Goal: Task Accomplishment & Management: Complete application form

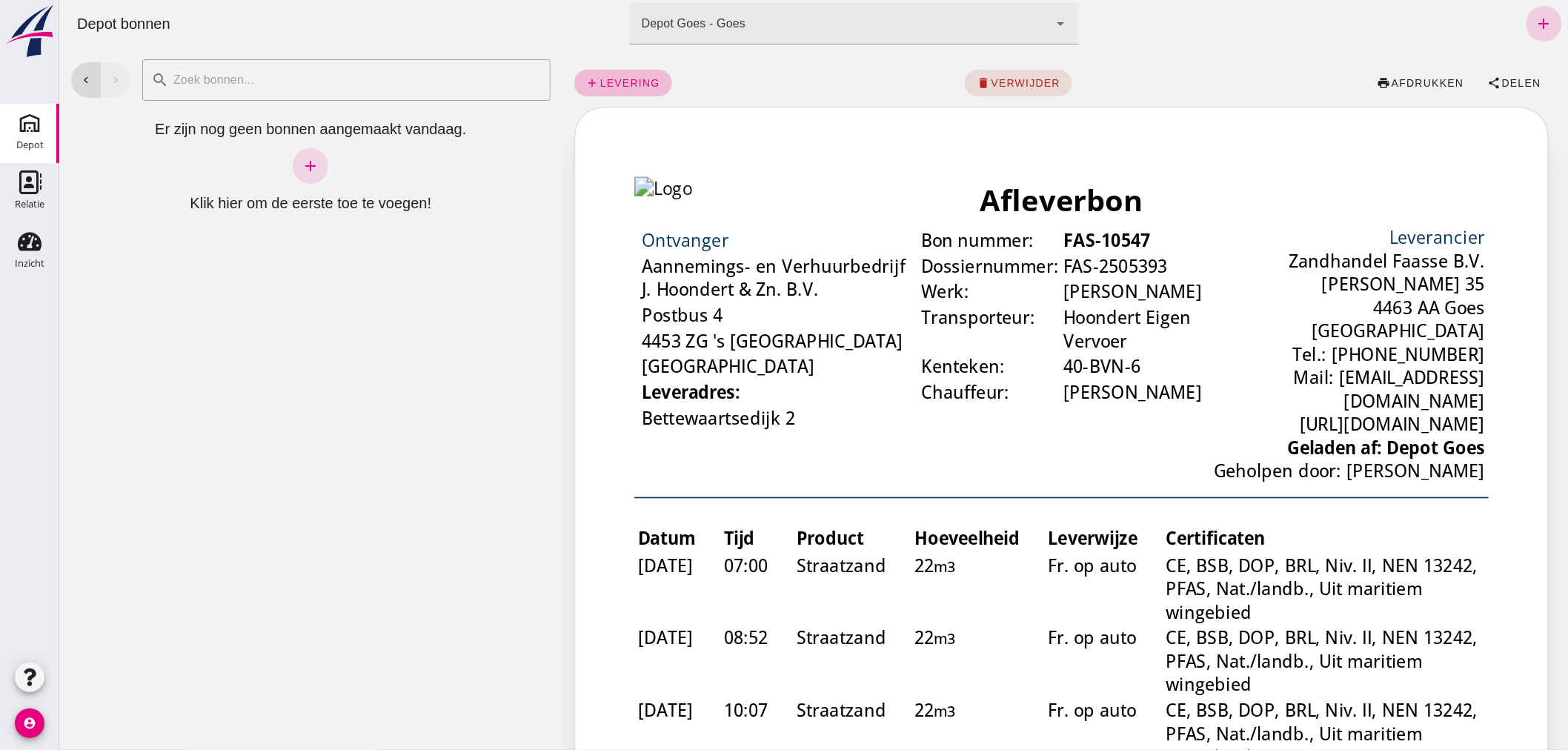
click at [1534, 19] on icon "add" at bounding box center [1543, 24] width 18 height 18
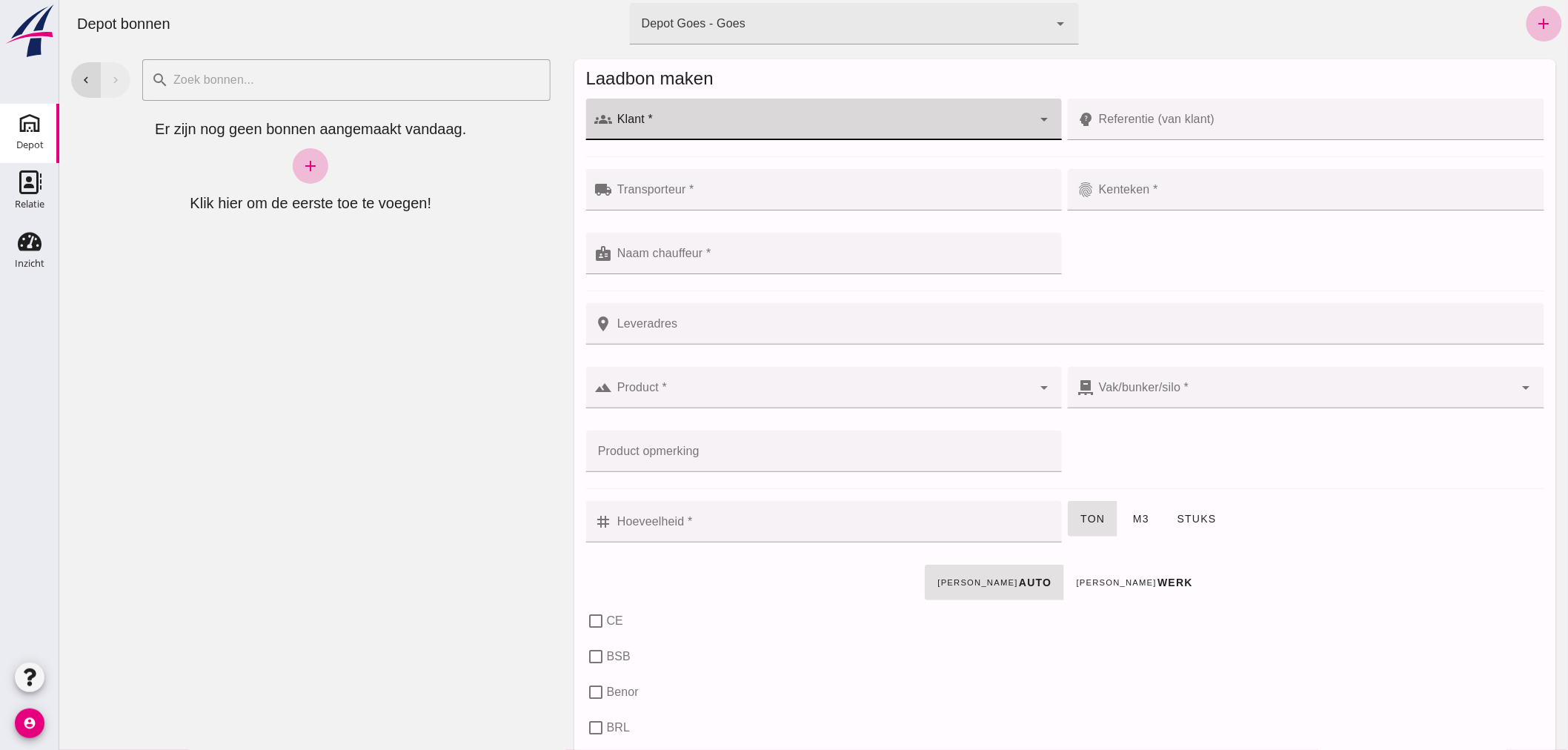
click at [685, 115] on div at bounding box center [822, 119] width 420 height 42
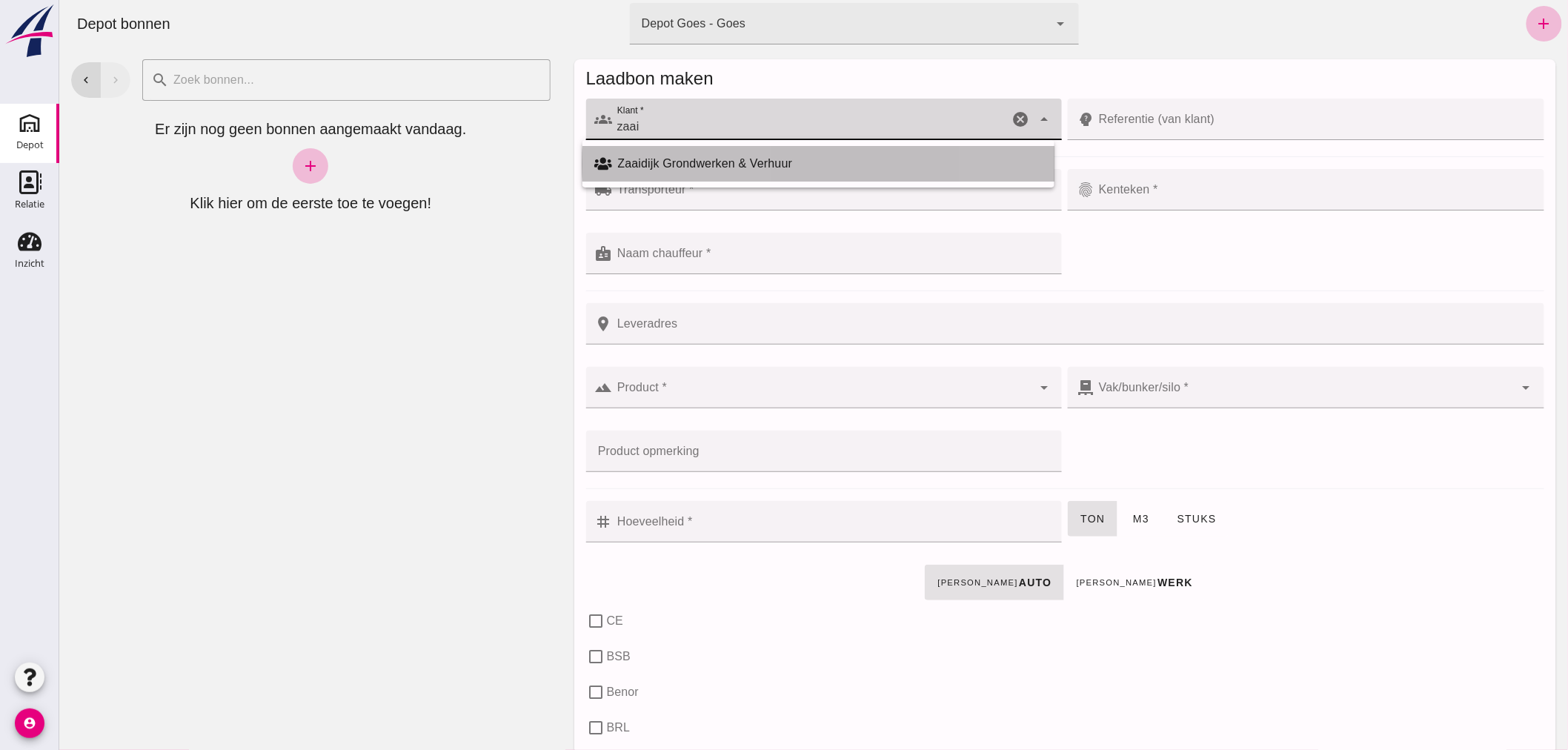
click at [754, 158] on div "Zaaidijk Grondwerken & Verhuur" at bounding box center [830, 164] width 425 height 18
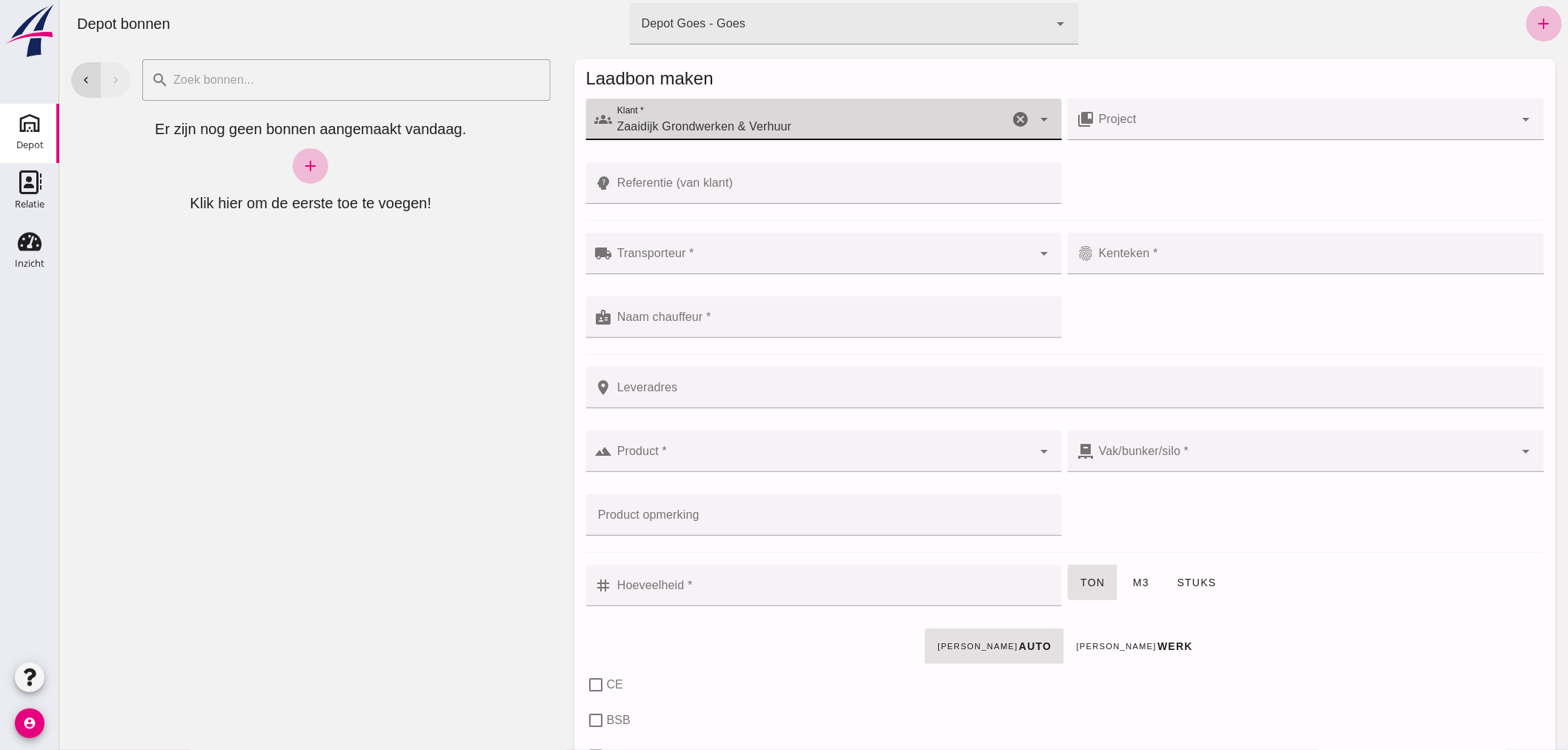
type input "Zaaidijk Grondwerken & Verhuur"
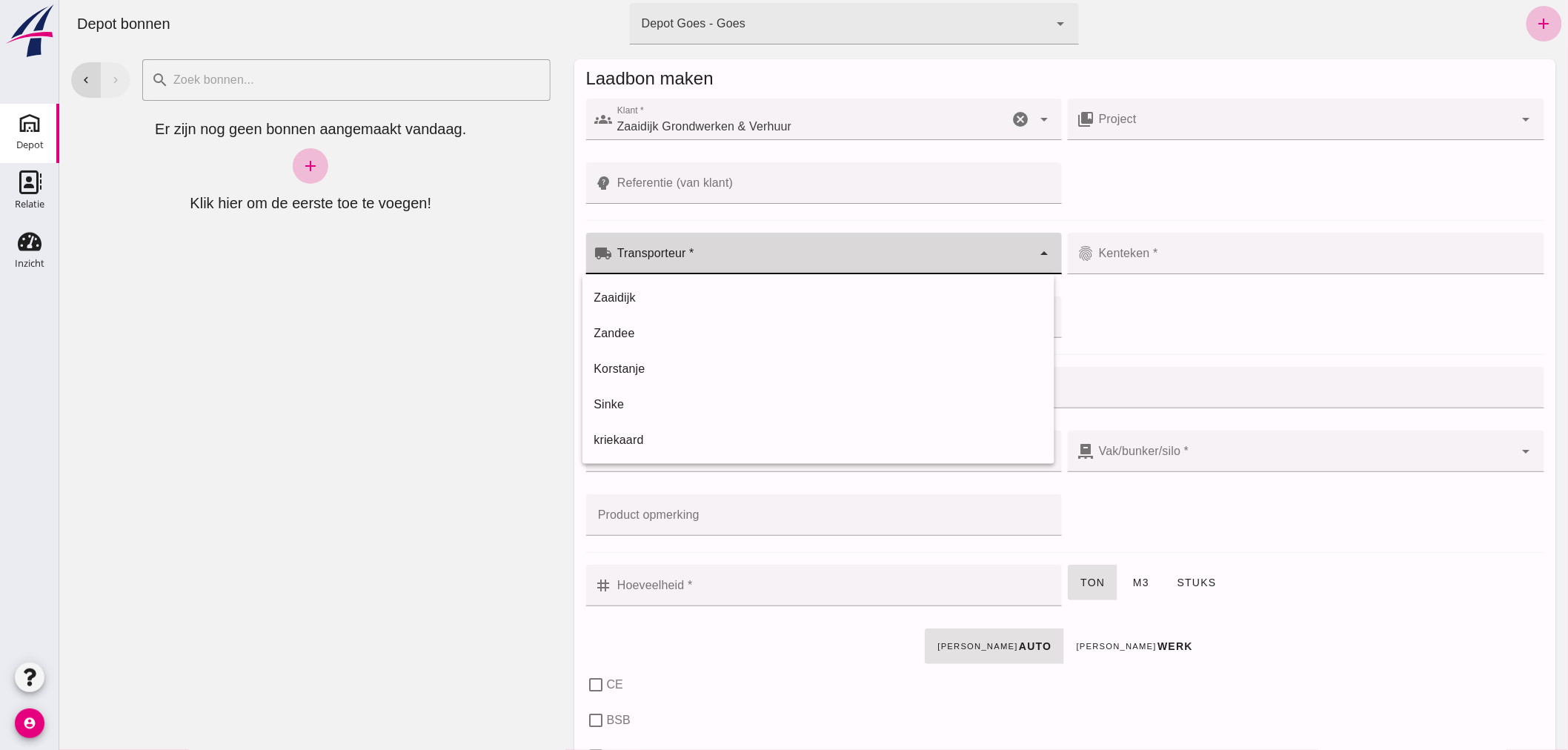
click at [743, 260] on input "Transporteur *" at bounding box center [822, 261] width 420 height 18
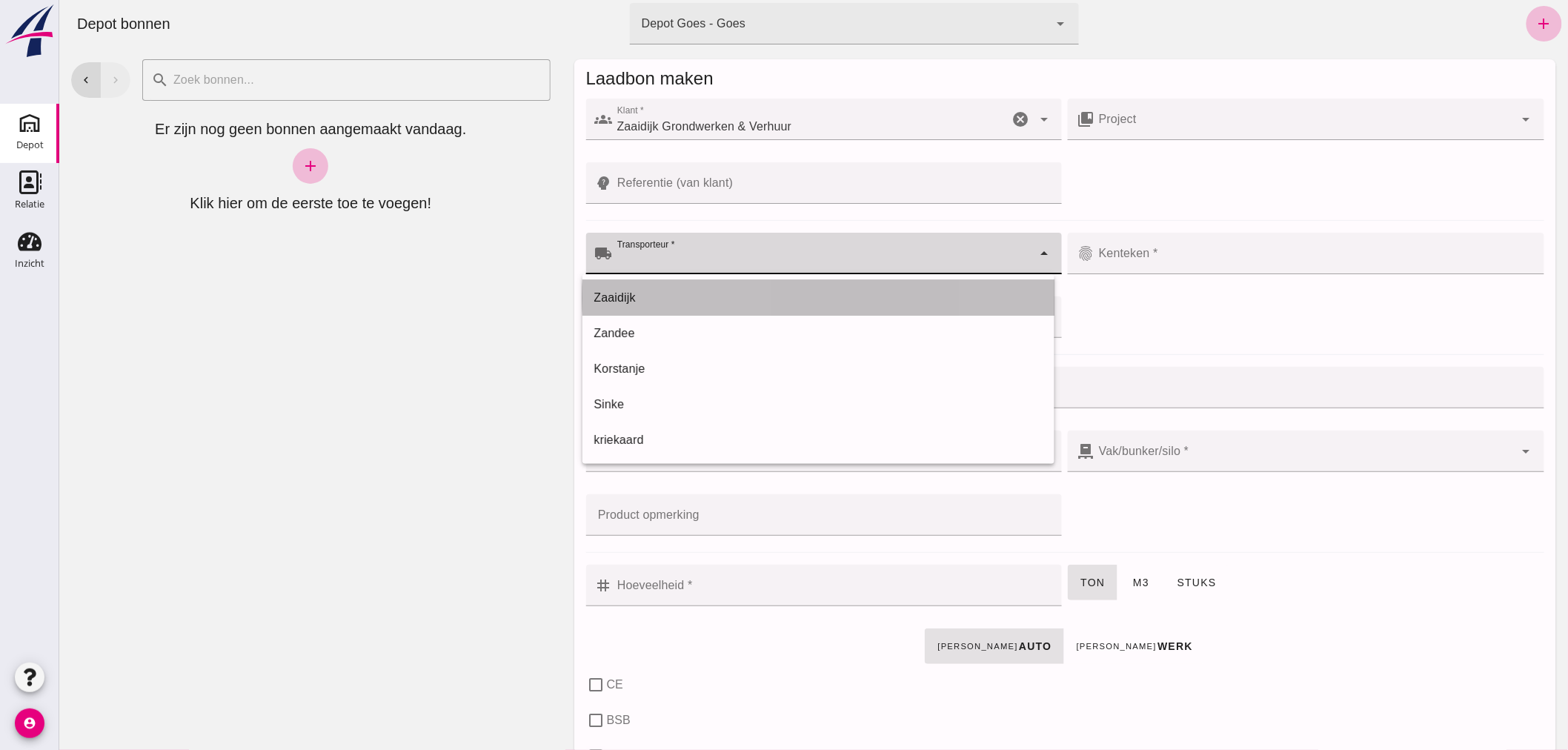
click at [704, 296] on div "Zaaidijk" at bounding box center [818, 298] width 449 height 18
type input "Zaaidijk"
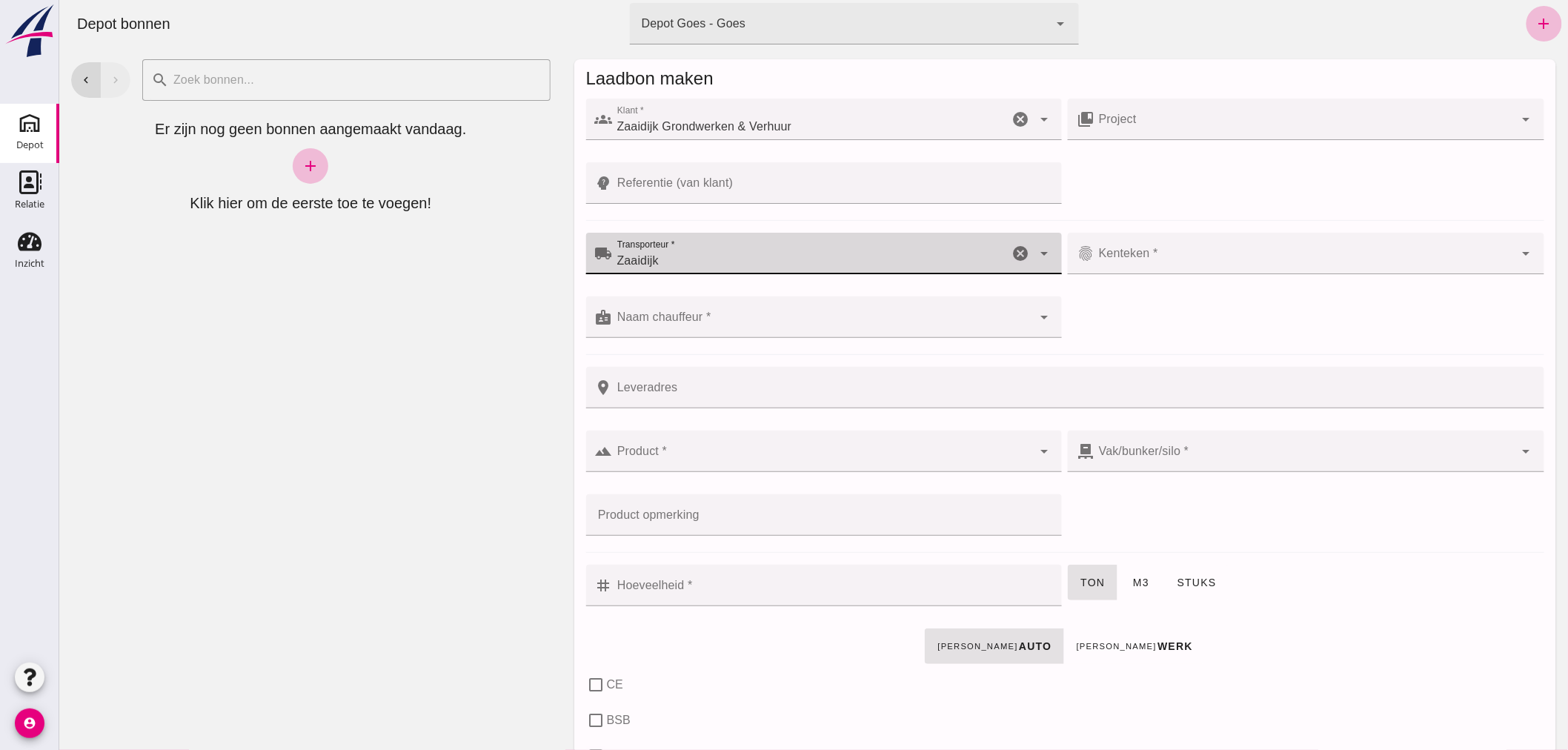
click at [1189, 252] on input "Kenteken *" at bounding box center [1304, 261] width 420 height 18
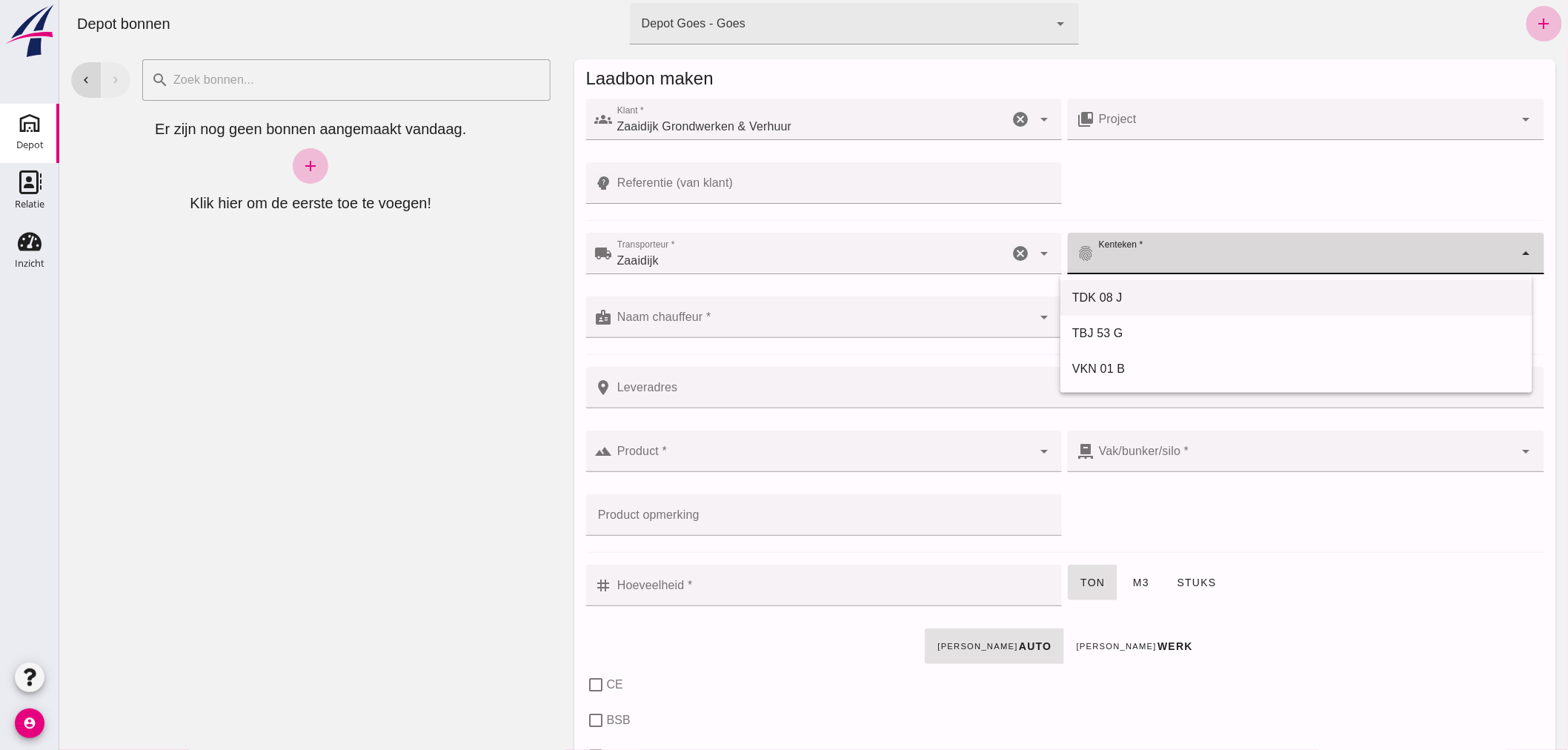
click at [1137, 295] on div "TDK 08 J" at bounding box center [1296, 298] width 449 height 18
type input "TDK 08 J"
click at [768, 329] on input "Naam chauffeur *" at bounding box center [822, 325] width 420 height 18
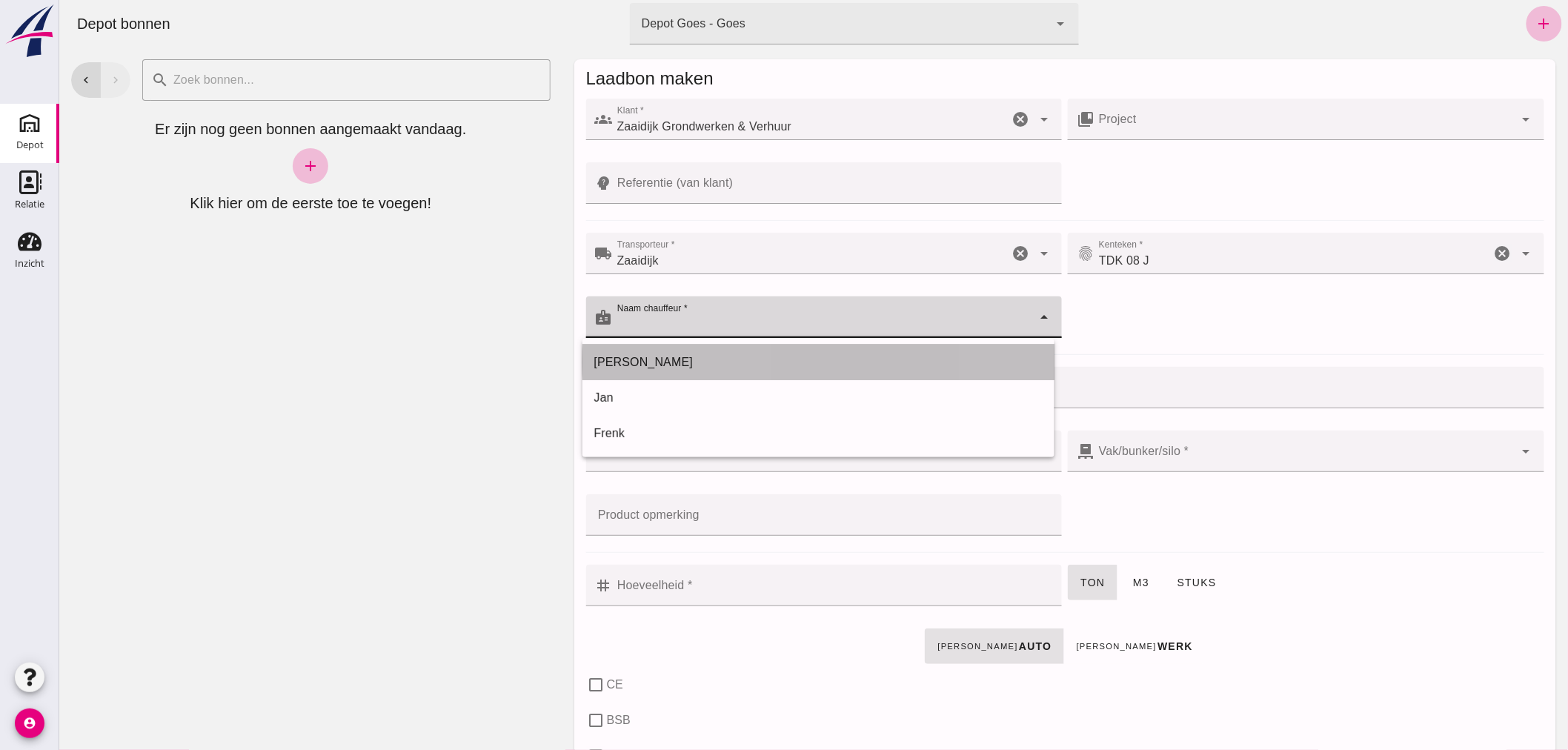
click at [718, 365] on div "[PERSON_NAME]" at bounding box center [818, 363] width 449 height 18
type input "[PERSON_NAME]"
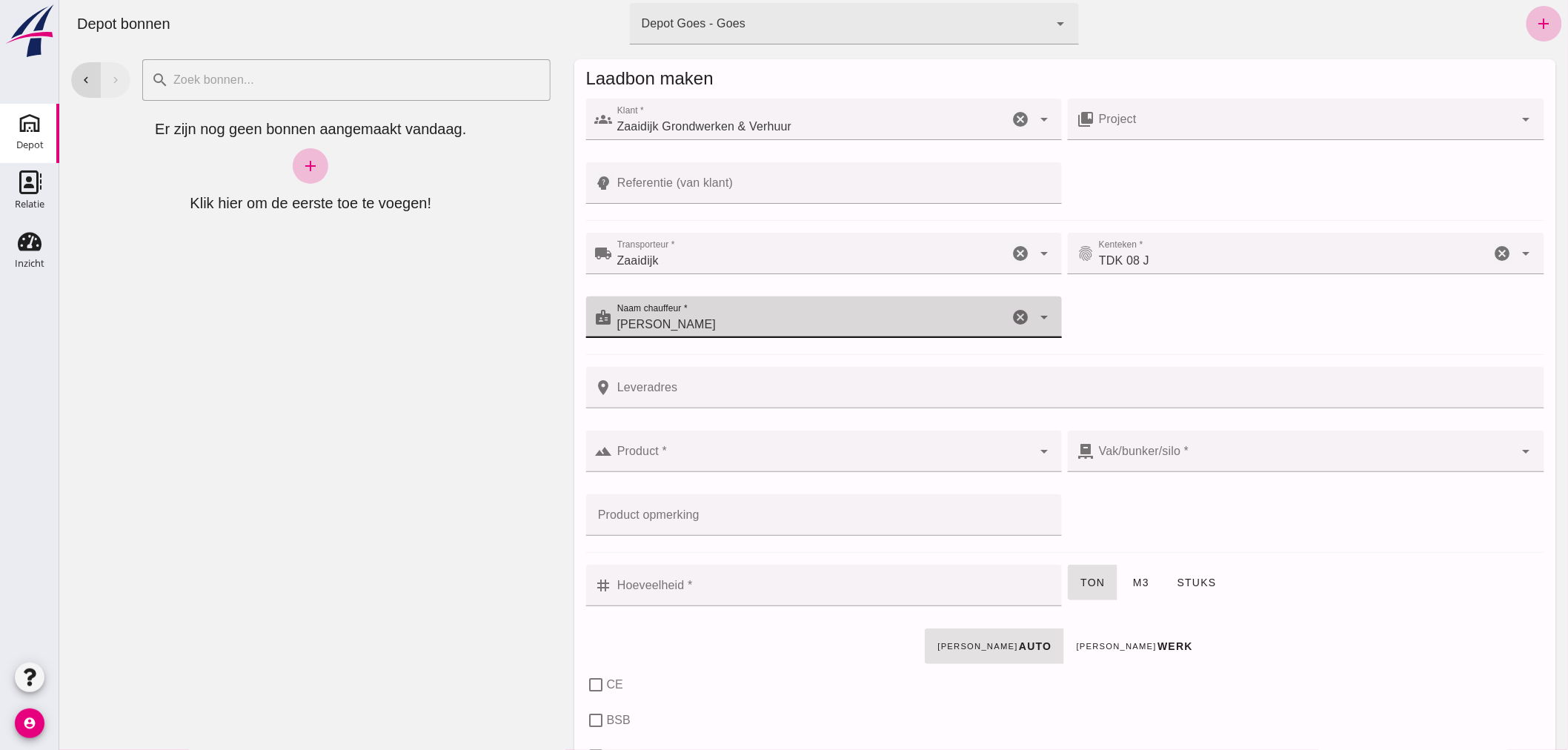
click at [723, 450] on input "Product *" at bounding box center [822, 459] width 420 height 18
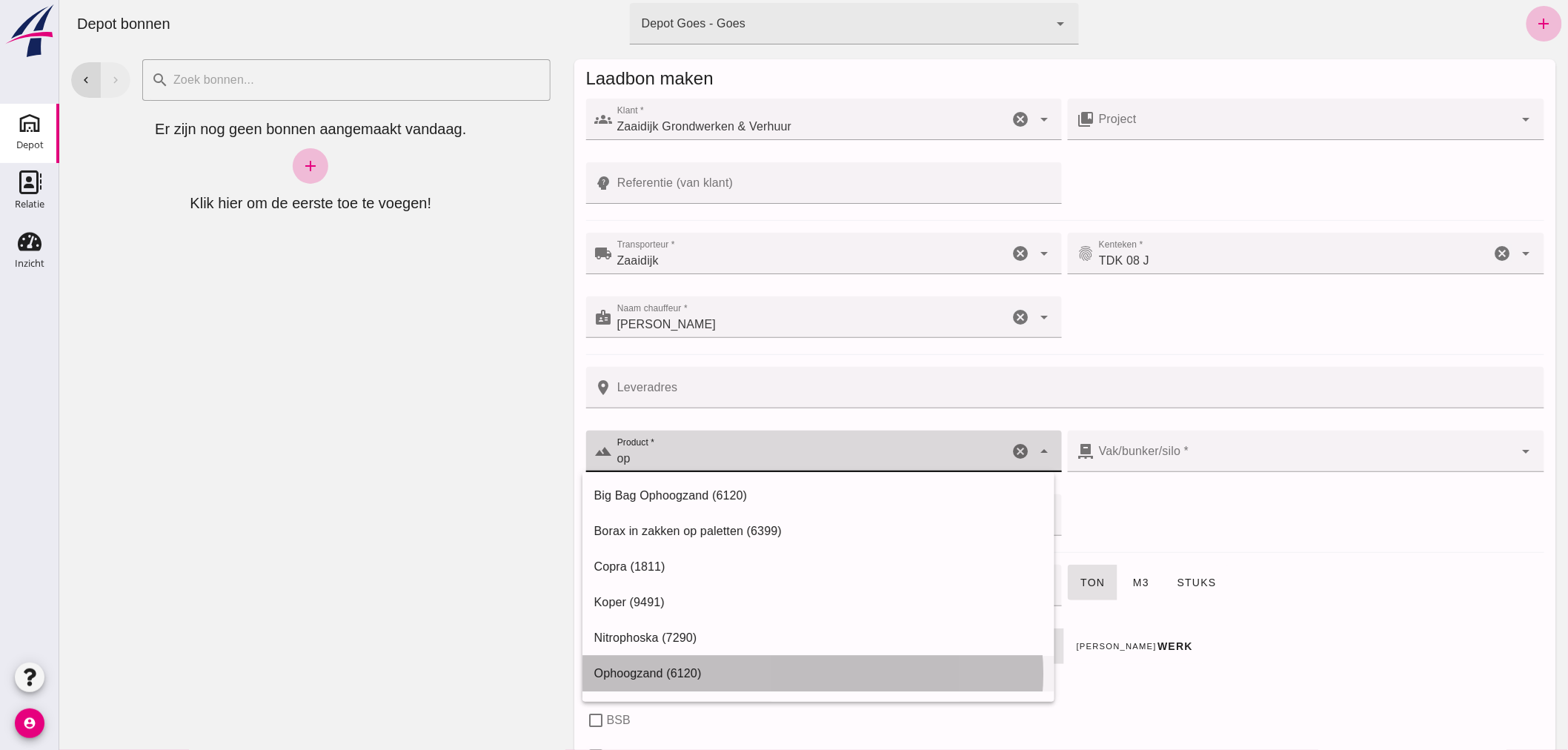
click at [626, 673] on div "Ophoogzand (6120)" at bounding box center [818, 674] width 449 height 18
type input "Ophoogzand (6120)"
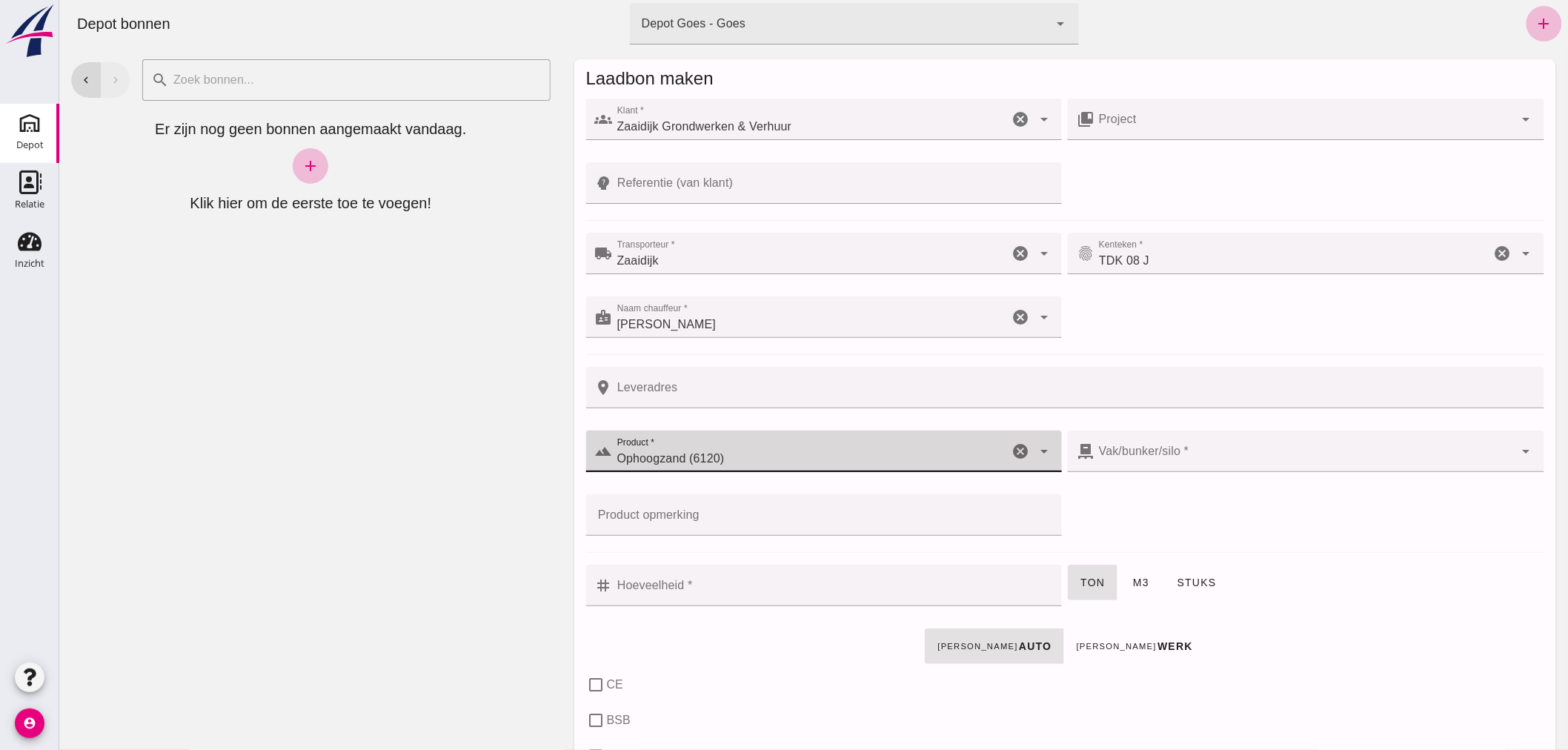
type input "38"
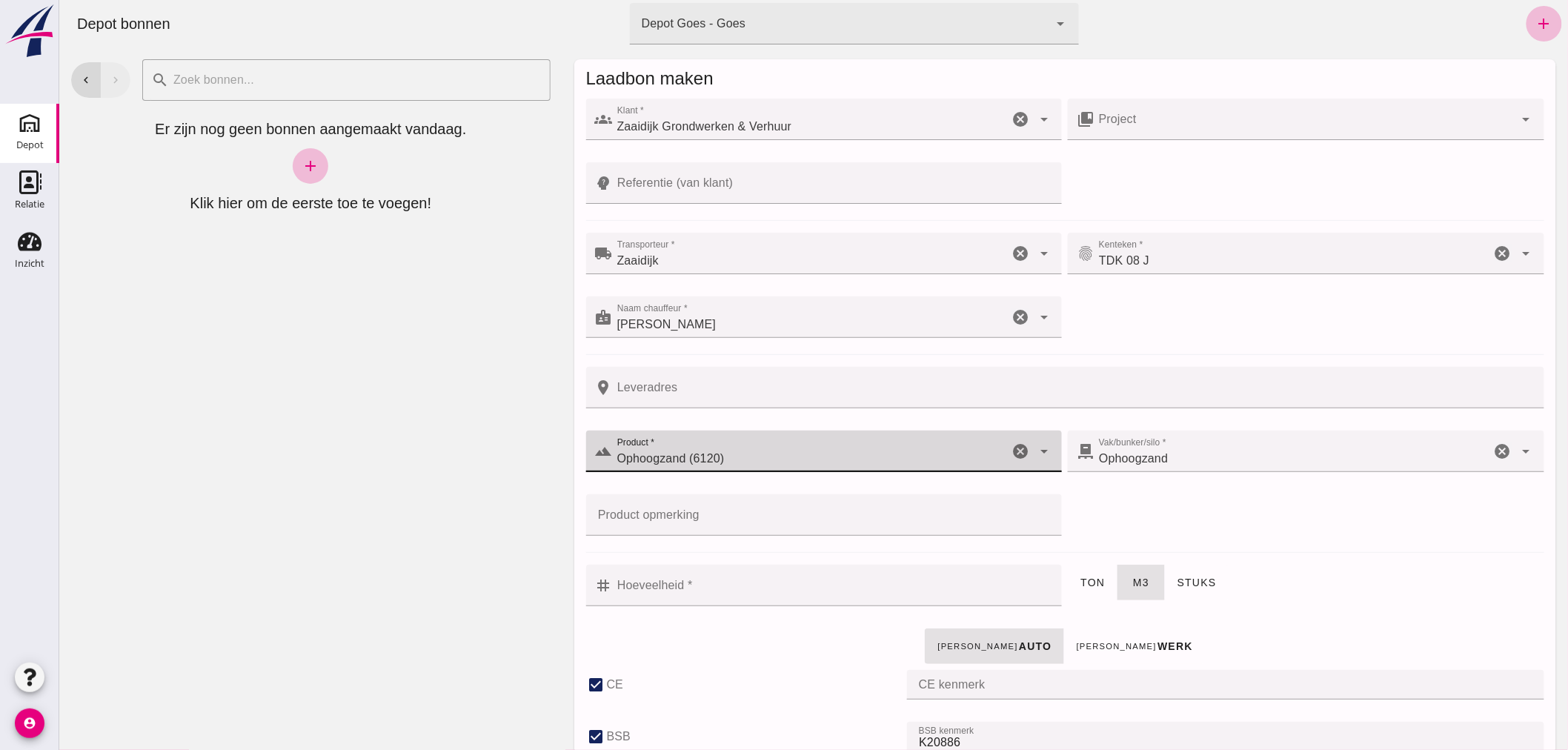
checkbox input "true"
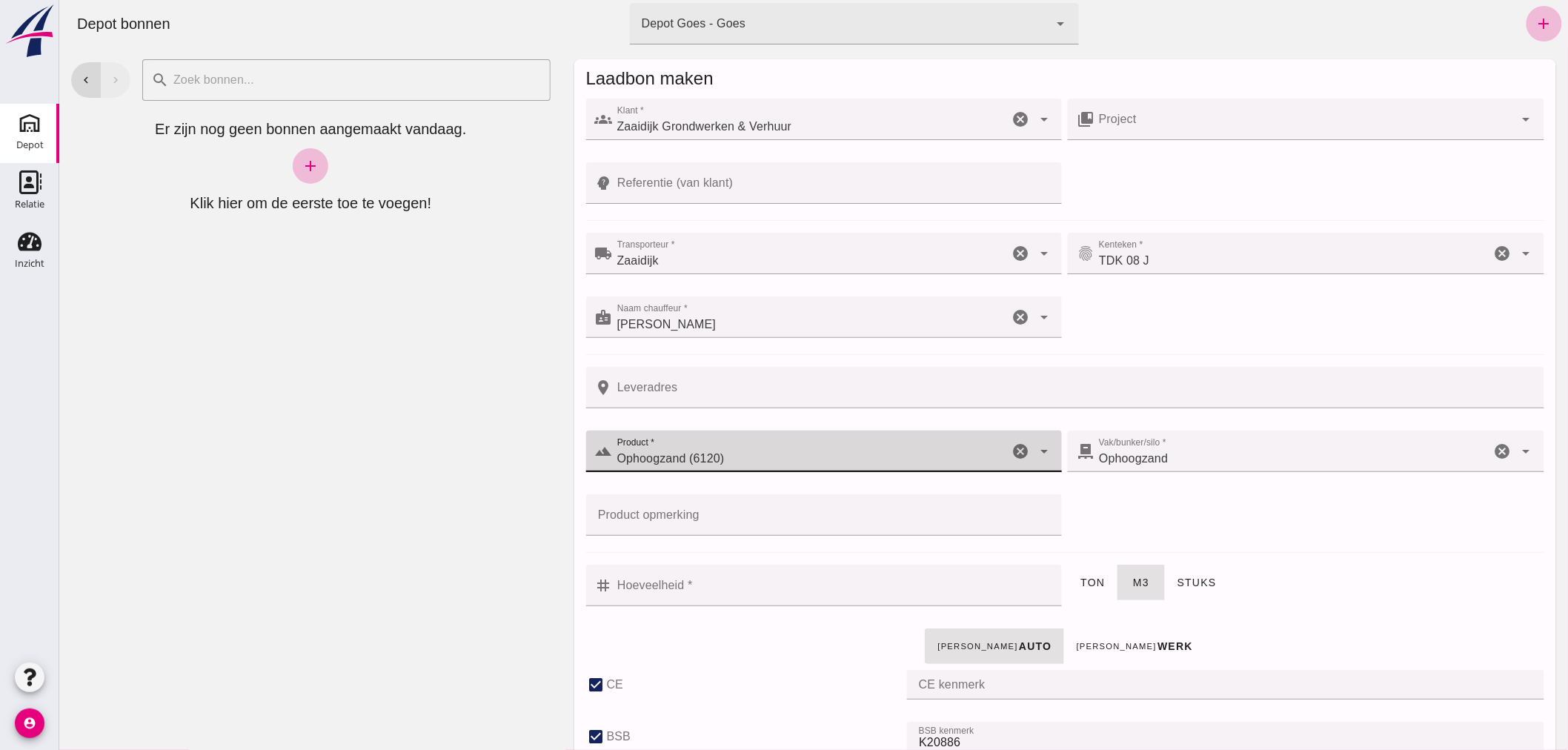
checkbox input "true"
type input "40"
type input "Ophoogzand (6120)"
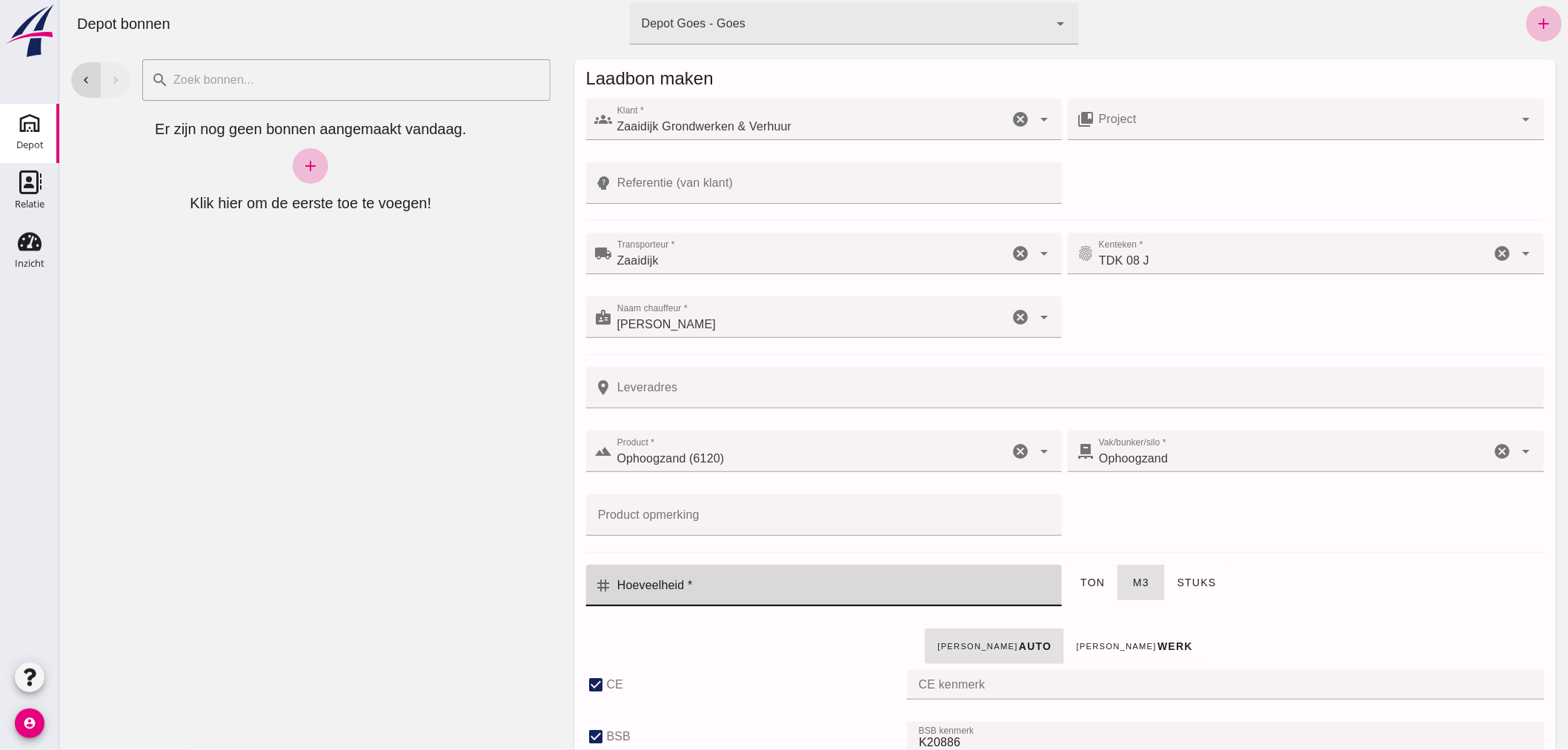
click at [749, 592] on input "Hoeveelheid *" at bounding box center [832, 586] width 441 height 42
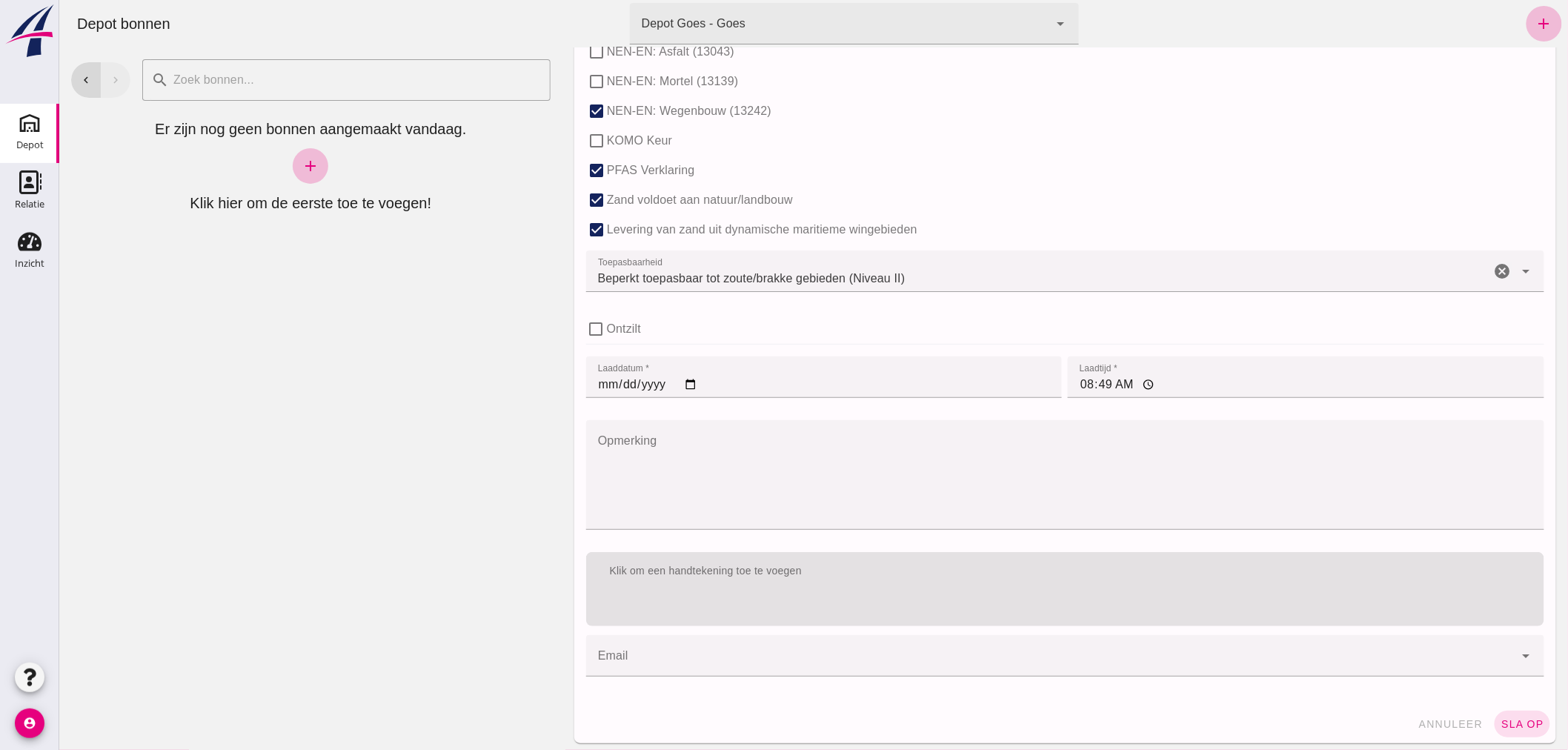
scroll to position [911, 0]
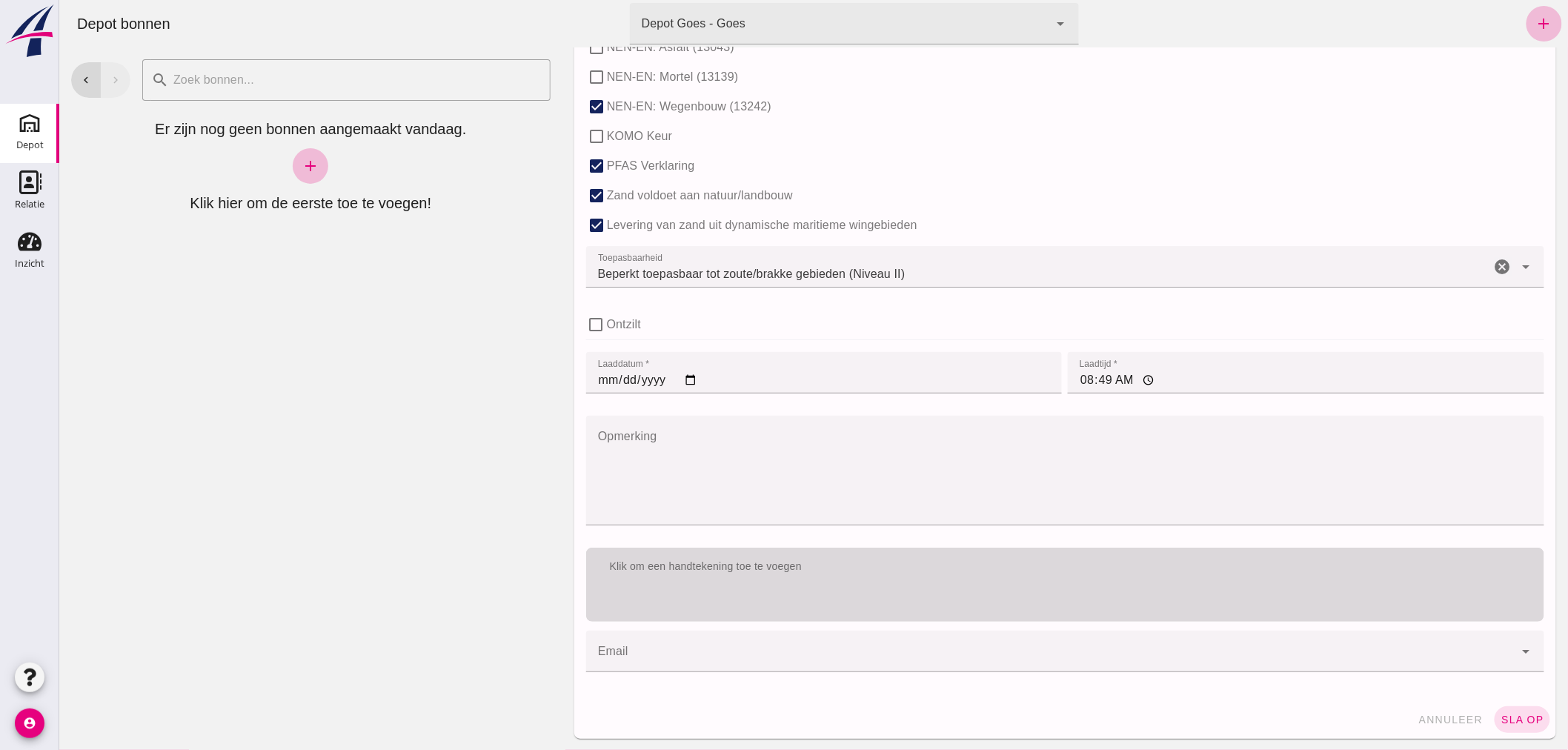
type input "7"
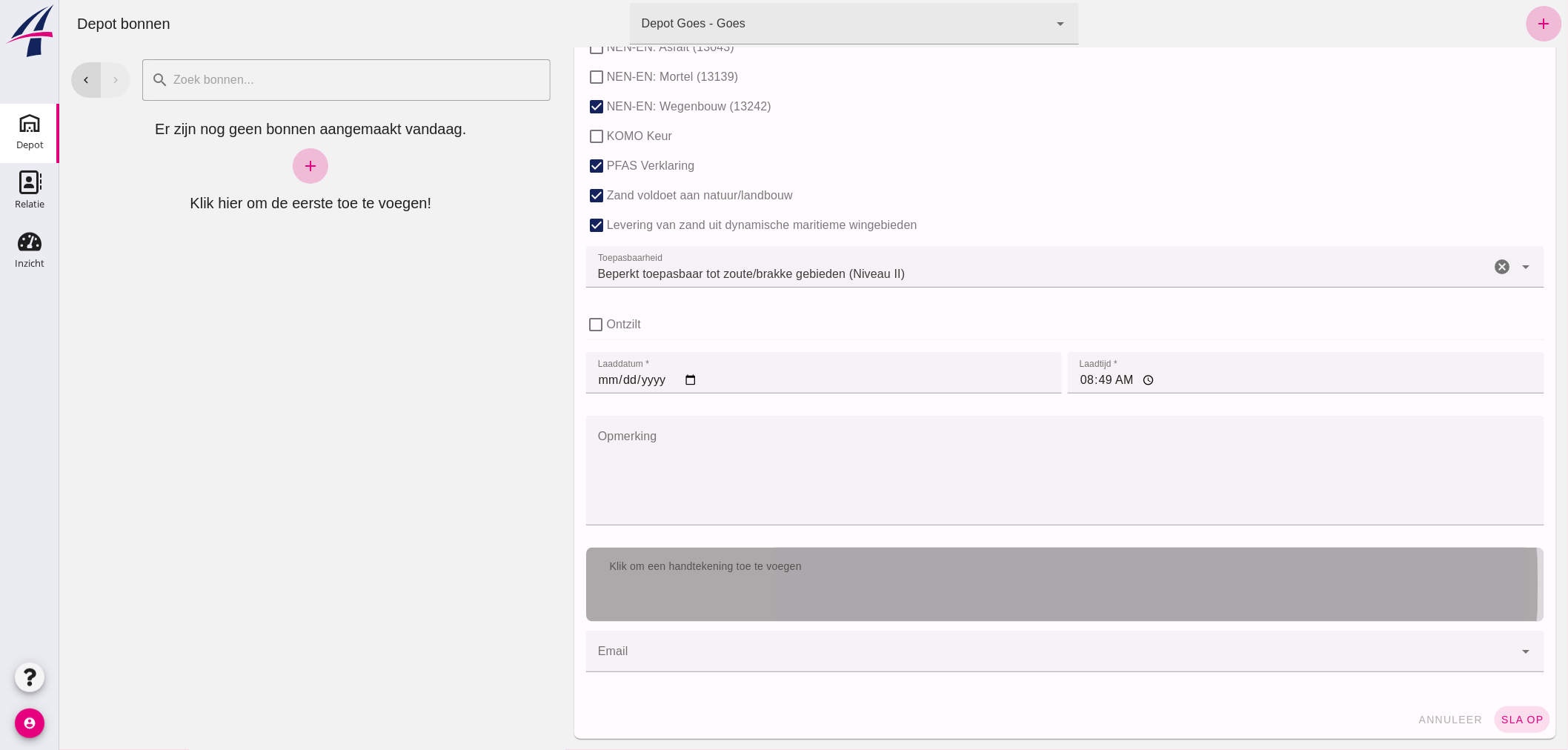
click at [855, 574] on div "Klik om een handtekening toe te voegen" at bounding box center [1064, 567] width 958 height 39
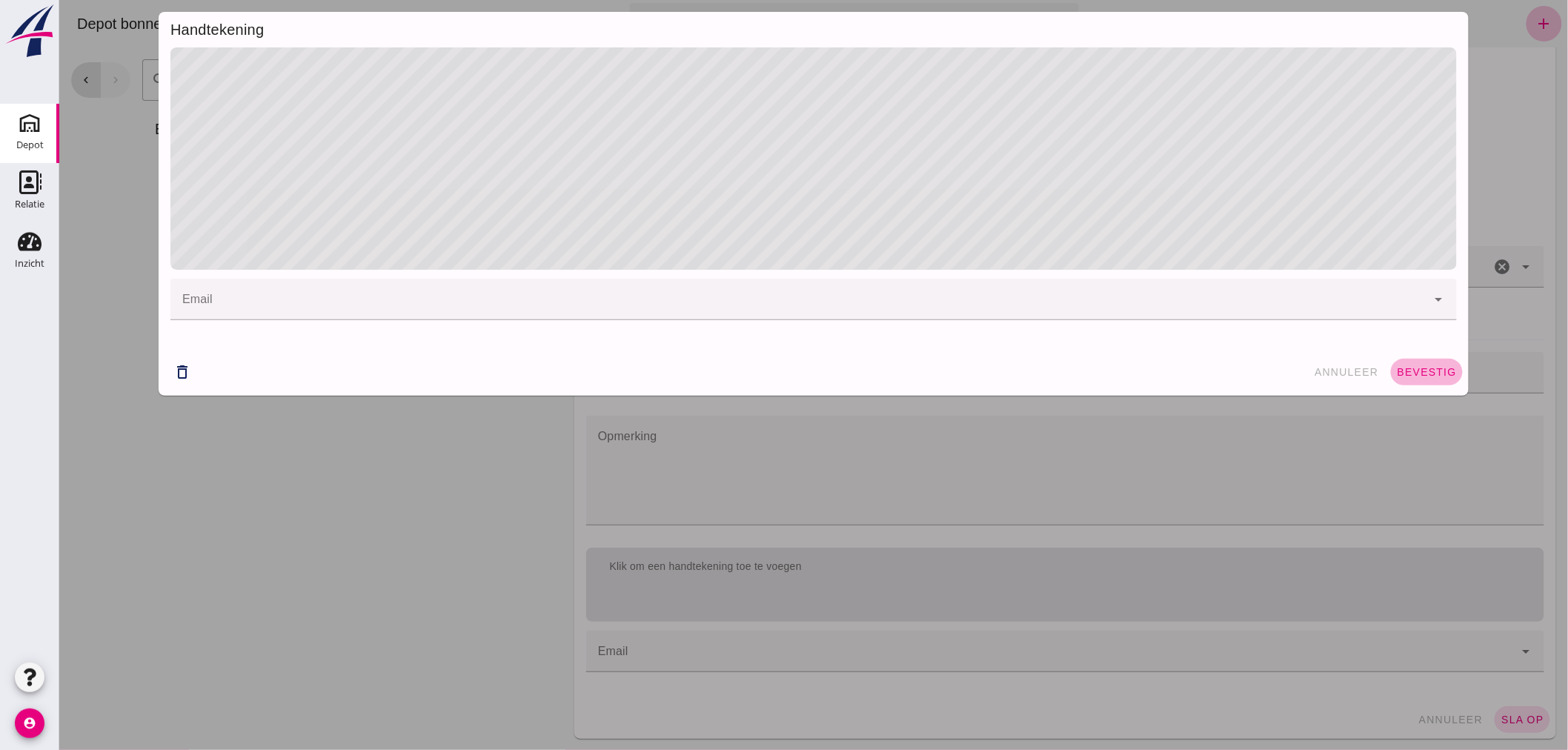
click at [1406, 367] on span "bevestig" at bounding box center [1425, 372] width 60 height 11
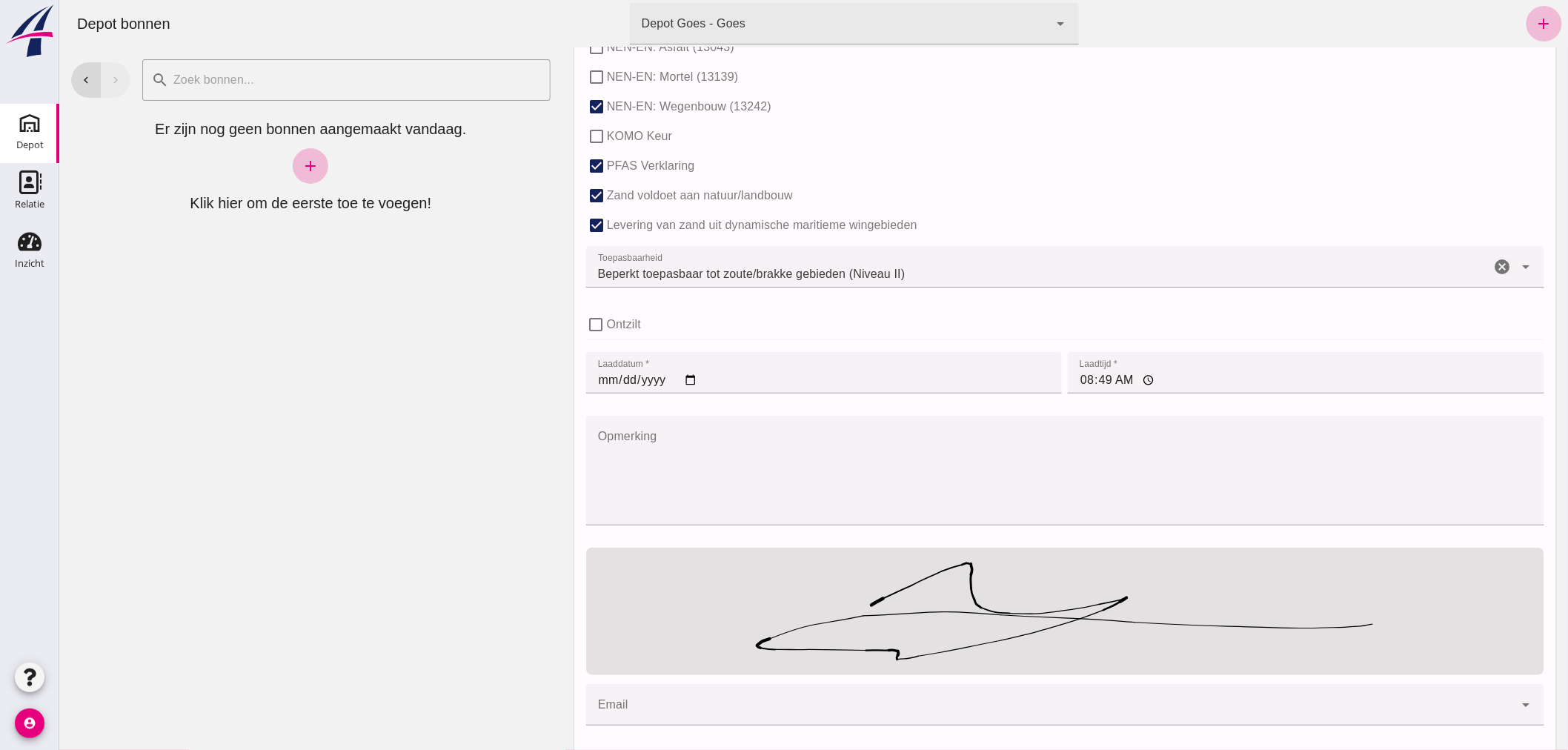
scroll to position [965, 0]
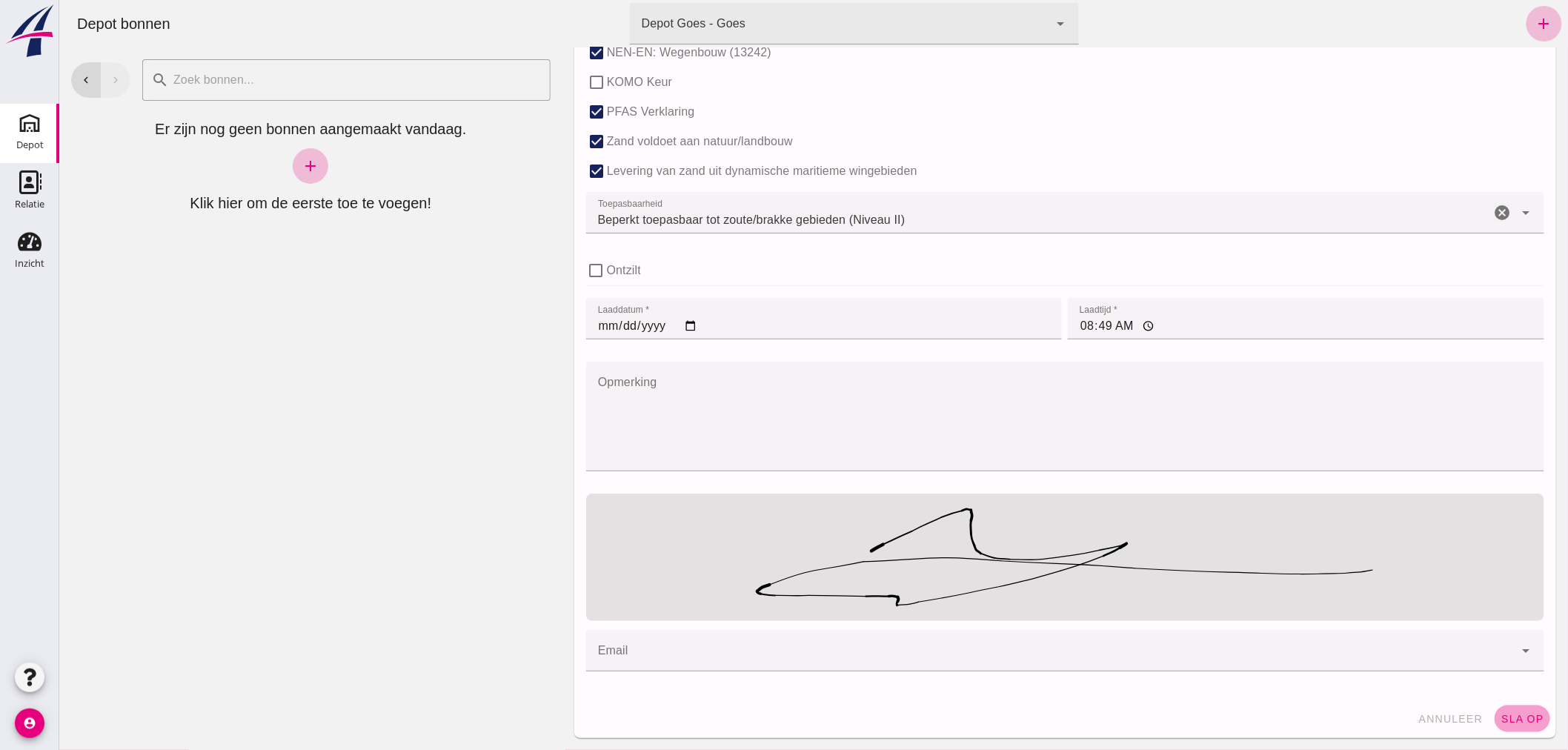
click at [1514, 713] on span "sla op" at bounding box center [1521, 719] width 43 height 11
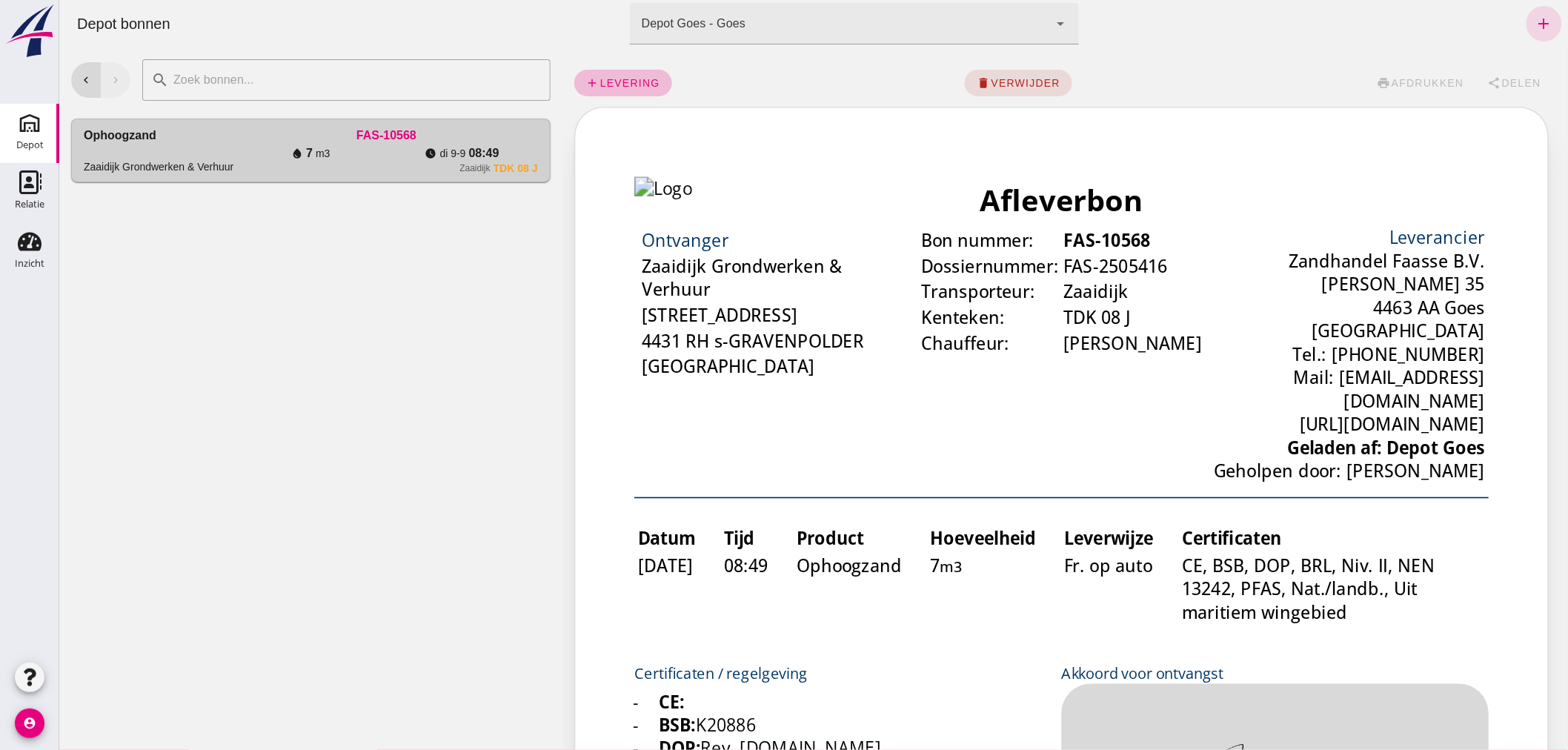
scroll to position [0, 0]
click at [1534, 17] on icon "add" at bounding box center [1543, 24] width 18 height 18
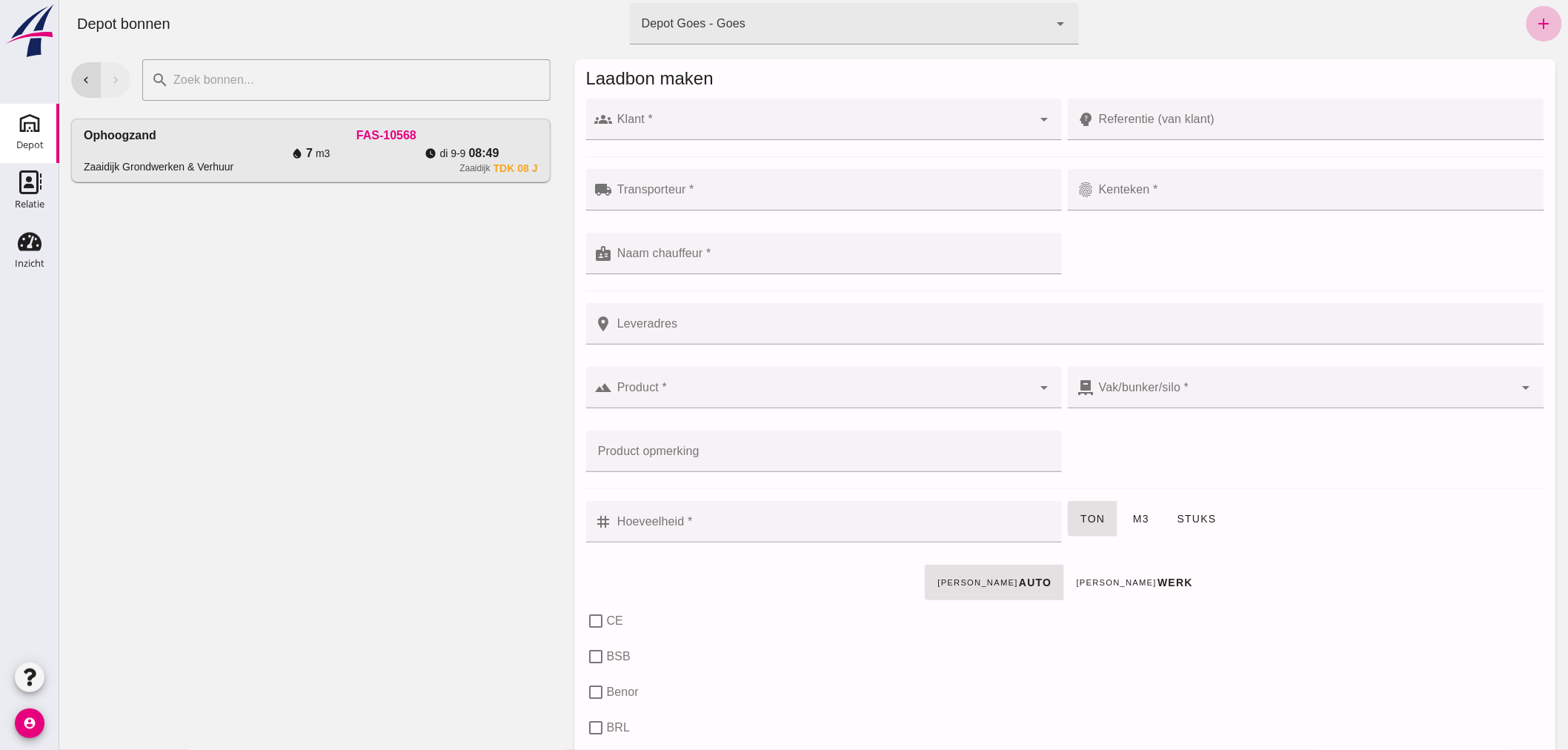
click at [691, 128] on input "Klant *" at bounding box center [822, 127] width 420 height 18
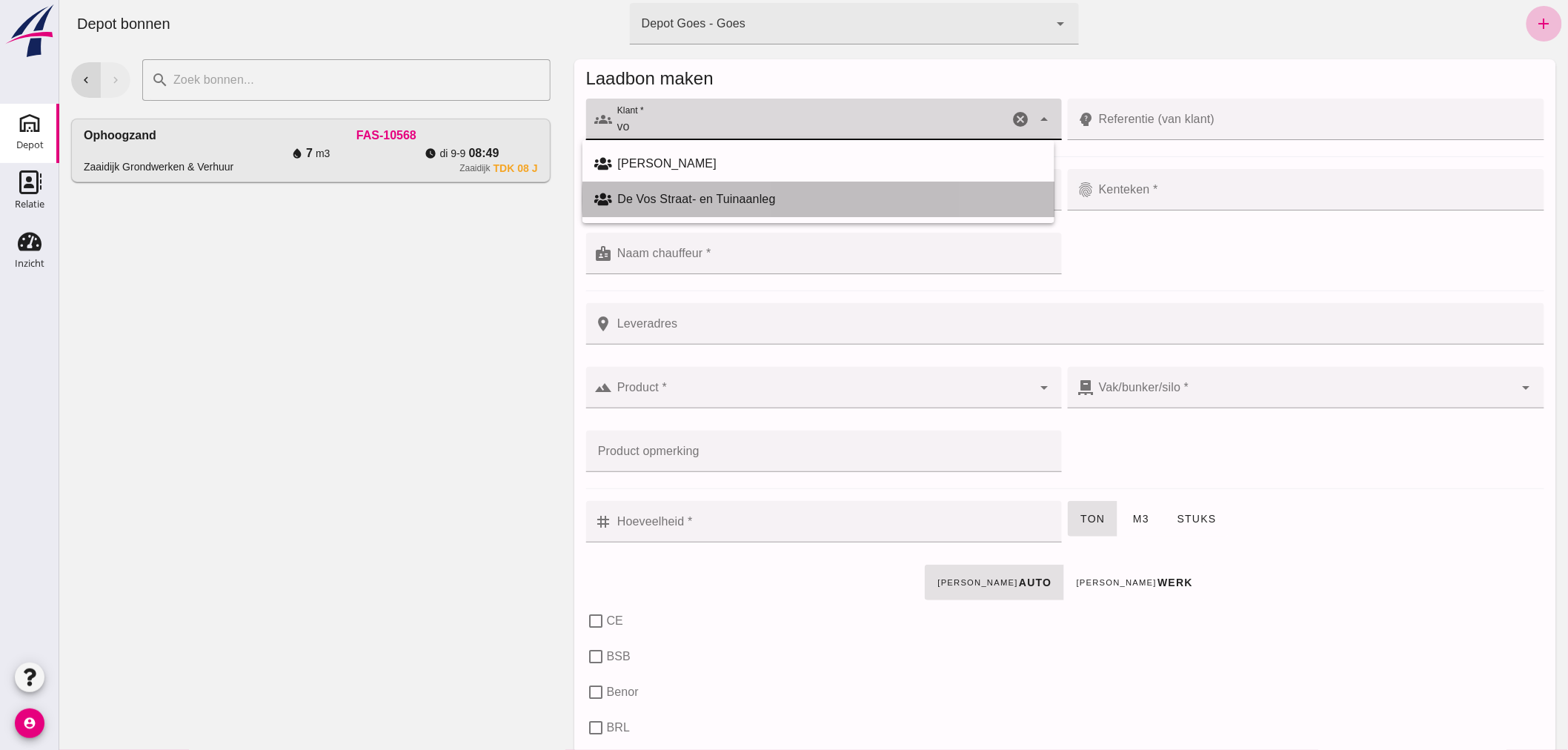
click at [692, 193] on div "De Vos Straat- en Tuinaanleg" at bounding box center [830, 199] width 425 height 18
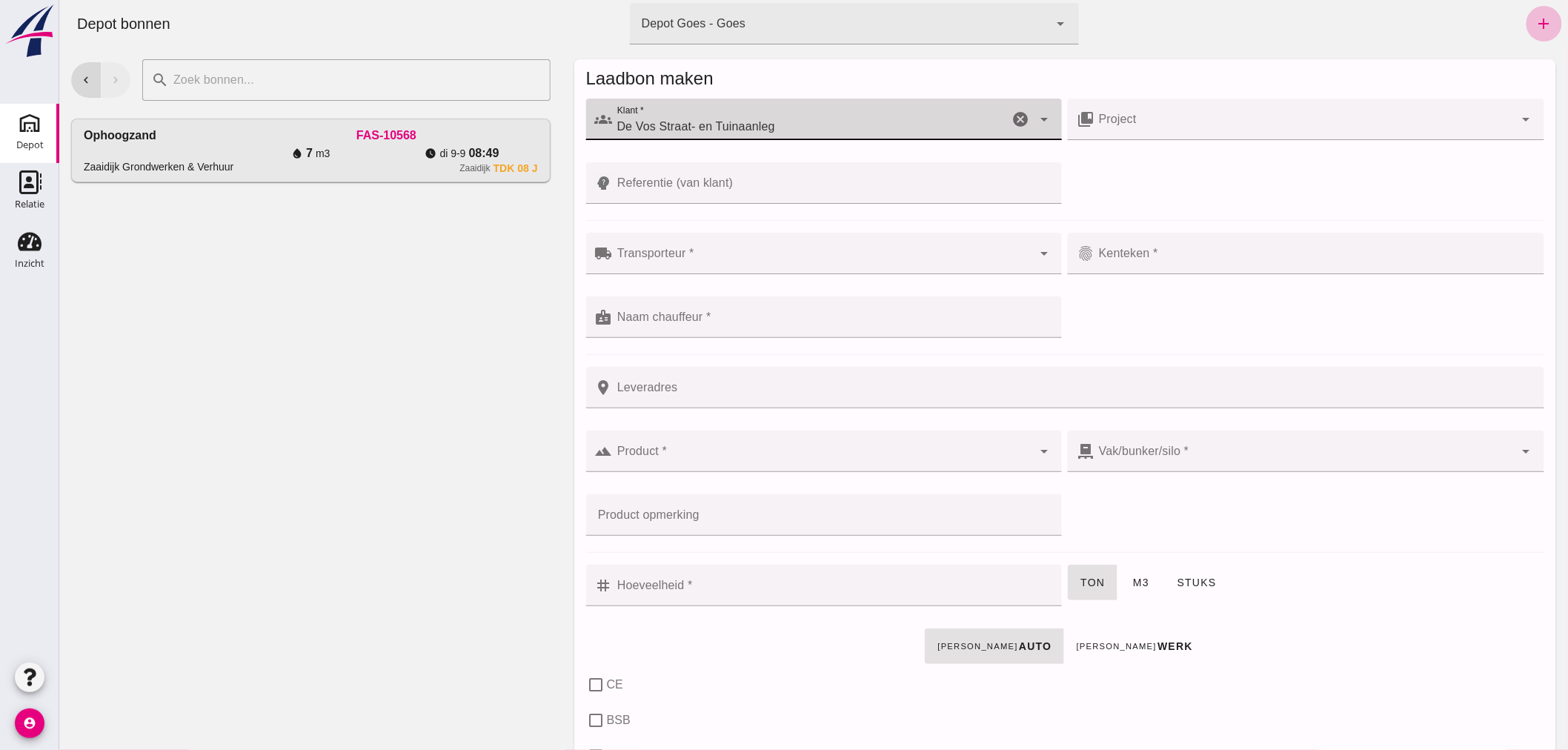
type input "De Vos Straat- en Tuinaanleg"
click at [715, 255] on input "Transporteur *" at bounding box center [822, 261] width 420 height 18
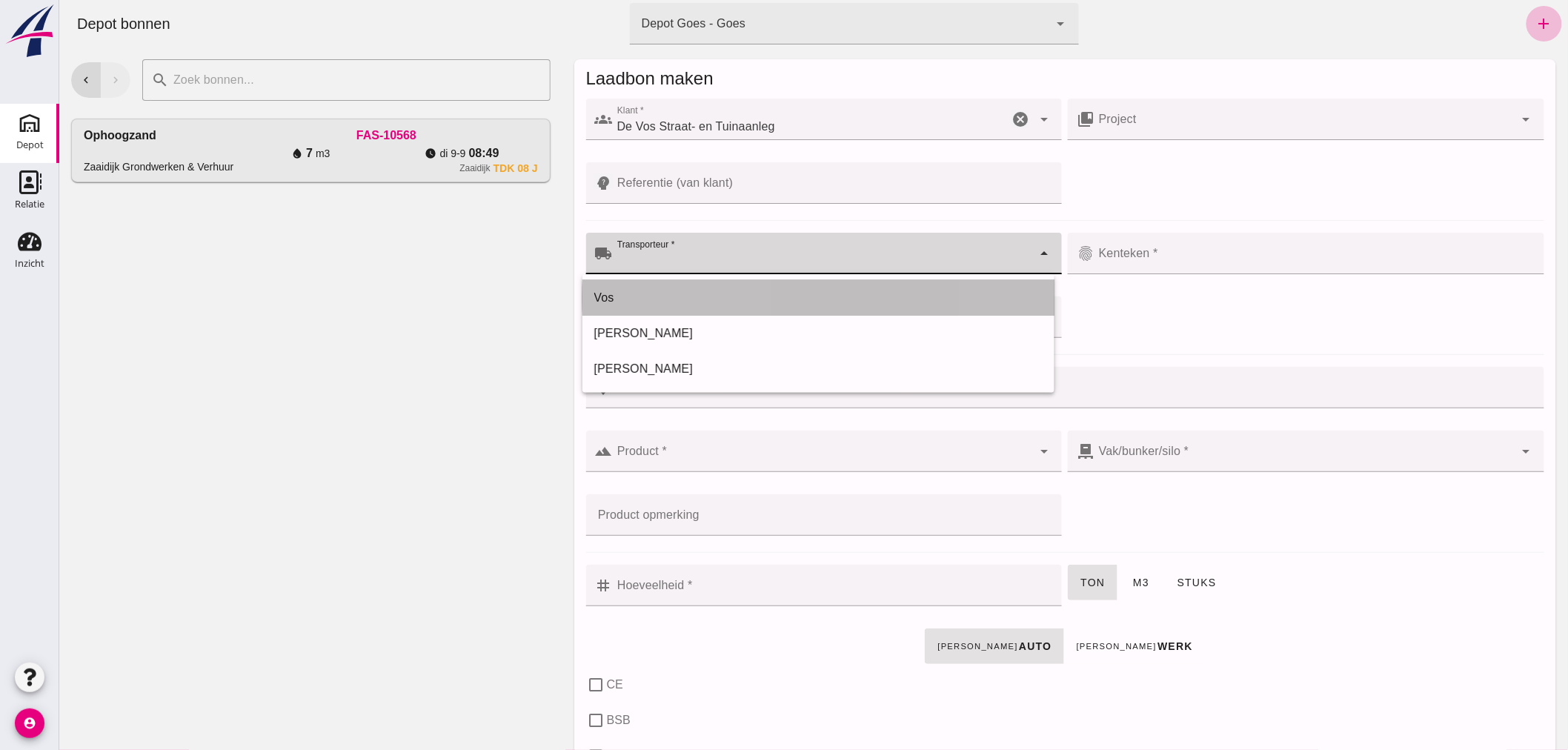
click at [678, 294] on div "Vos" at bounding box center [818, 298] width 449 height 18
type input "Vos"
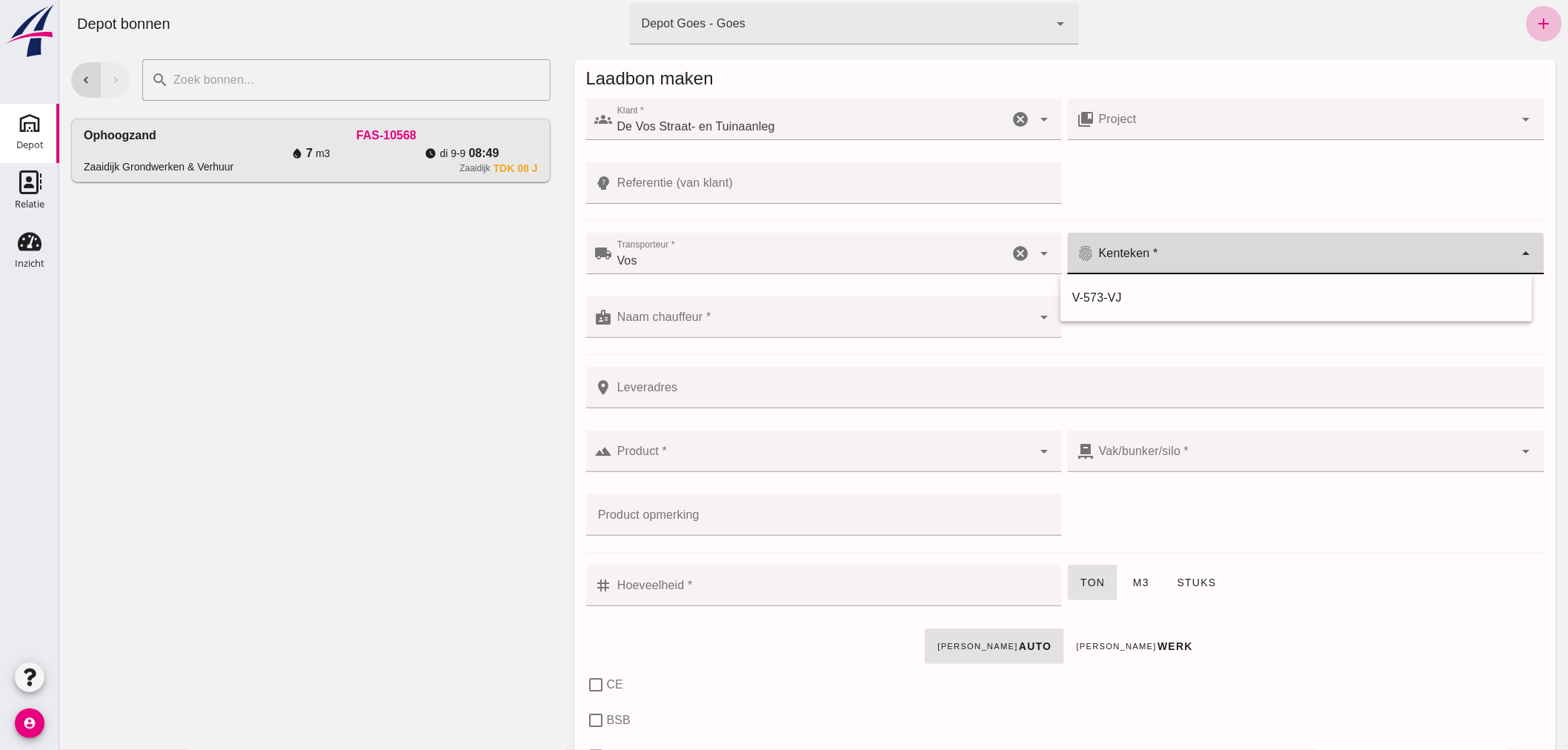
click at [1202, 258] on input "Kenteken *" at bounding box center [1304, 261] width 420 height 18
click at [1148, 297] on div "V-573-VJ" at bounding box center [1296, 298] width 449 height 18
type input "V-573-VJ"
click at [819, 322] on input "Naam chauffeur *" at bounding box center [822, 325] width 420 height 18
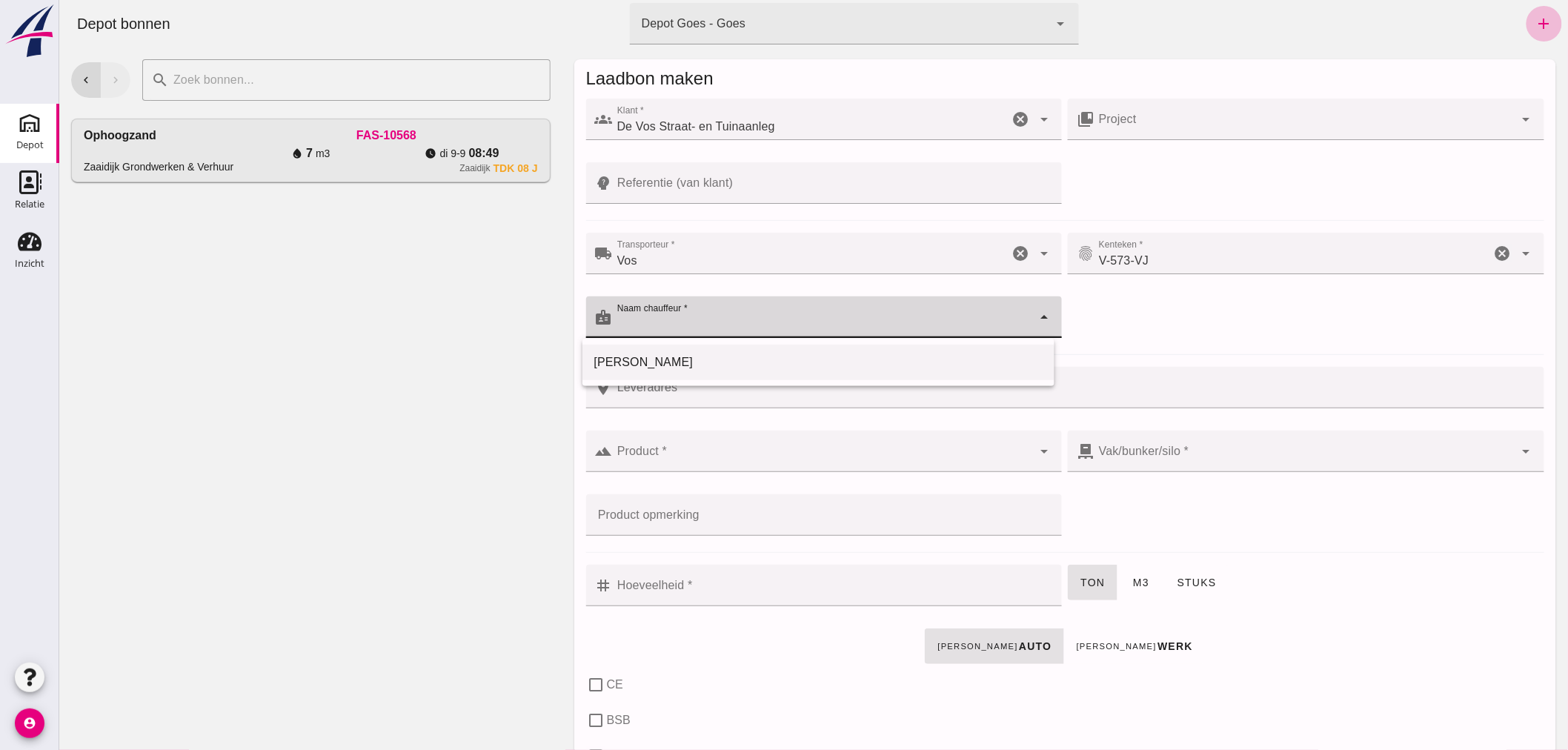
click at [705, 359] on div "[PERSON_NAME]" at bounding box center [818, 363] width 449 height 18
type input "[PERSON_NAME]"
click at [696, 448] on div at bounding box center [822, 451] width 420 height 42
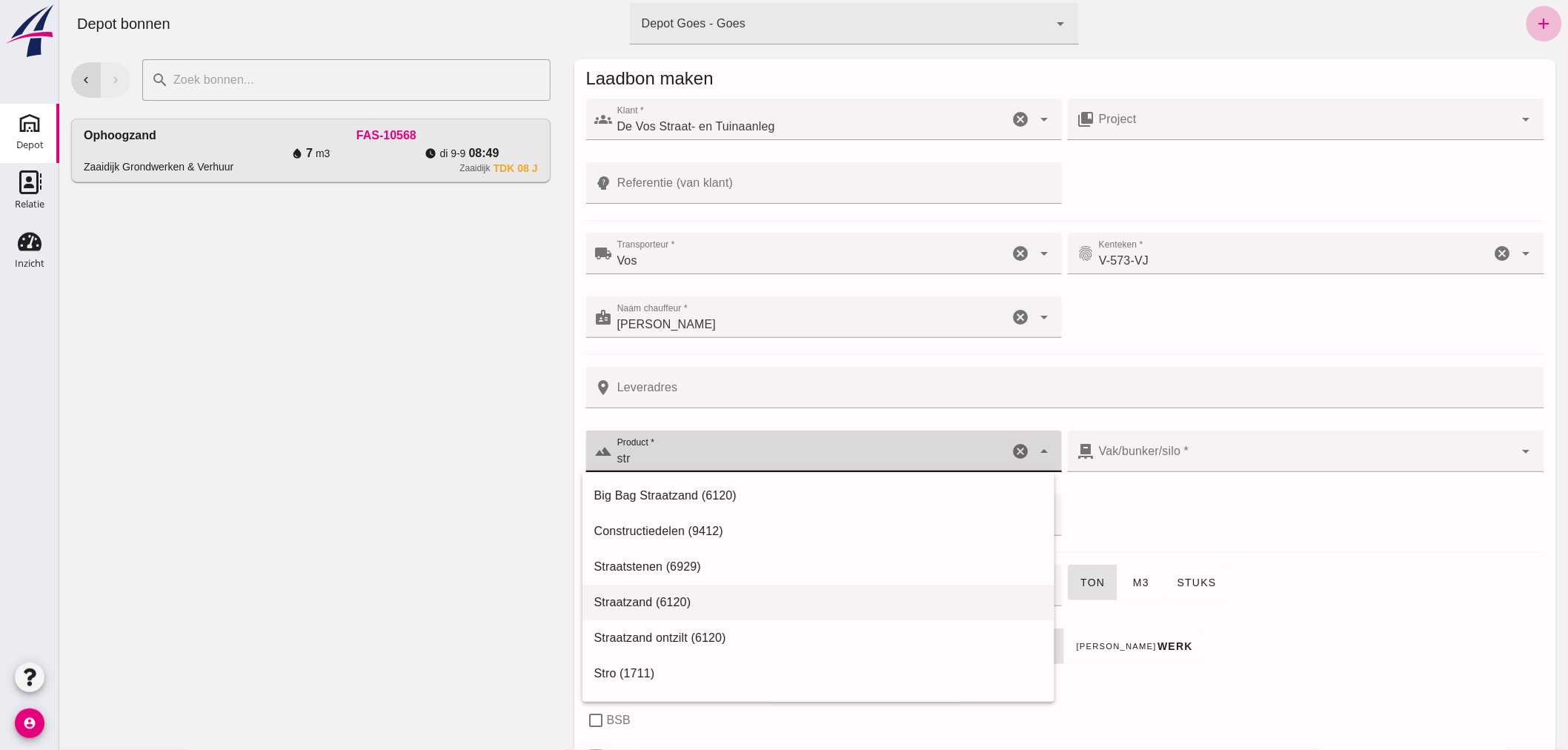
click at [652, 597] on div "Straatzand (6120)" at bounding box center [818, 603] width 449 height 18
type input "Straatzand (6120)"
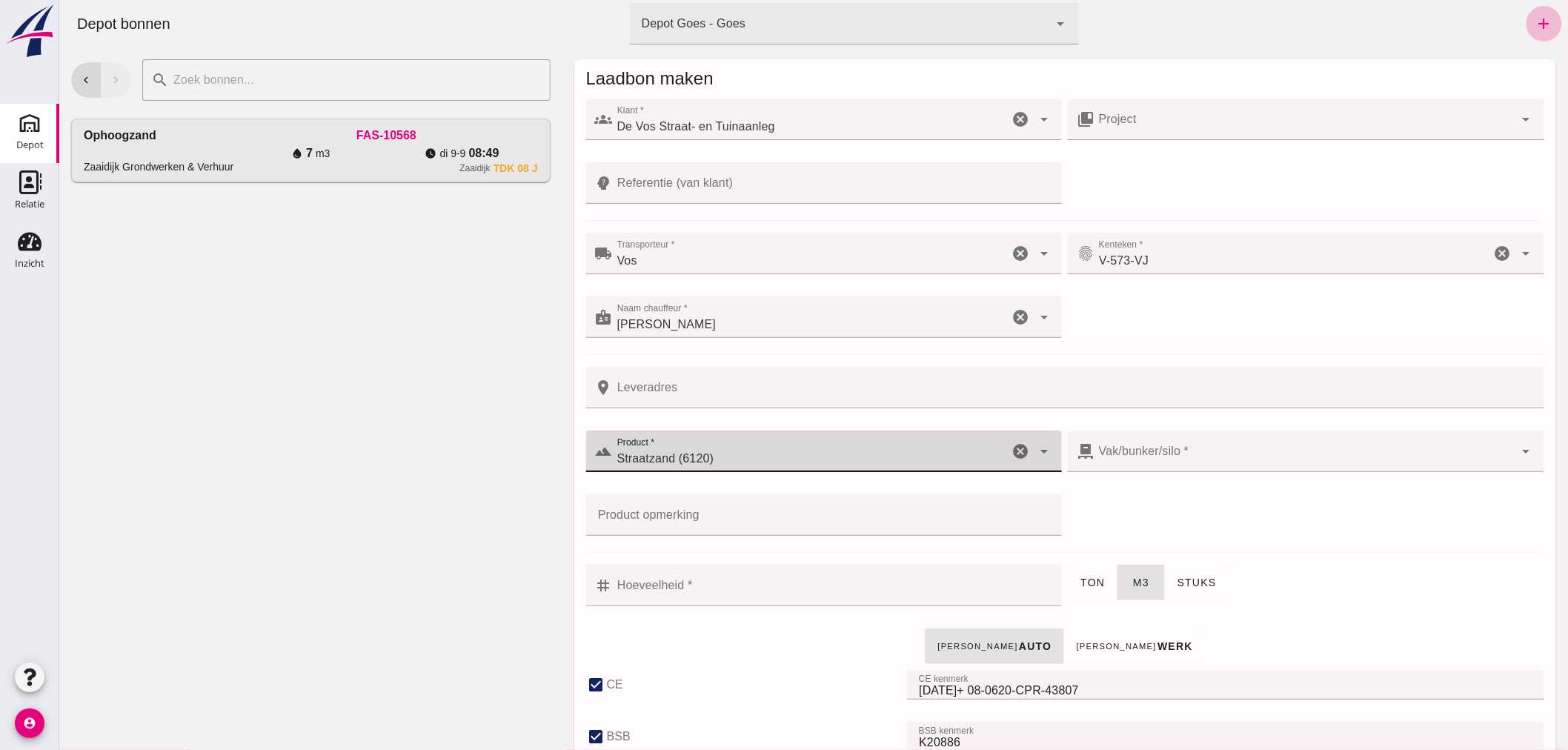
checkbox input "true"
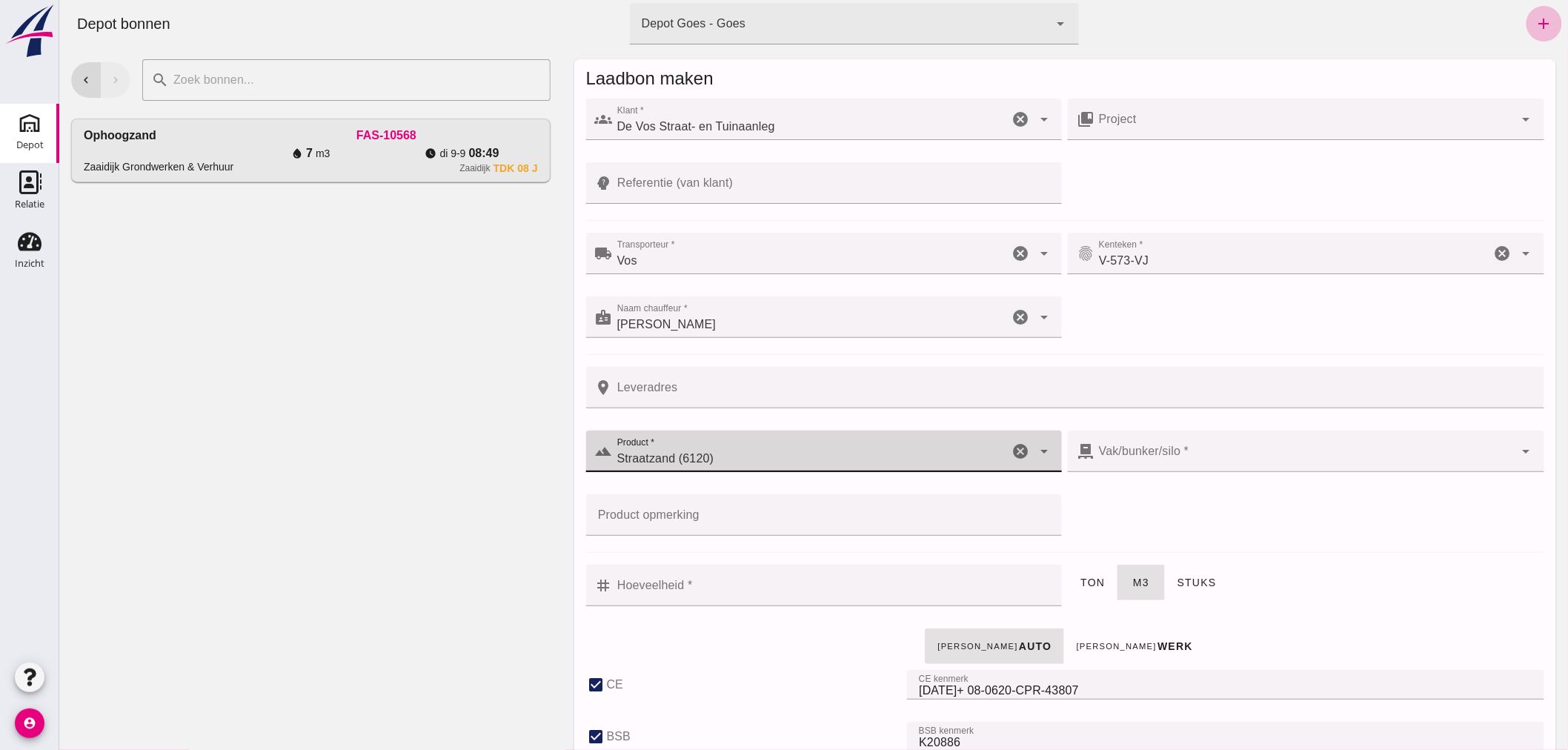
checkbox input "true"
type input "40"
type input "Straatzand (6120)"
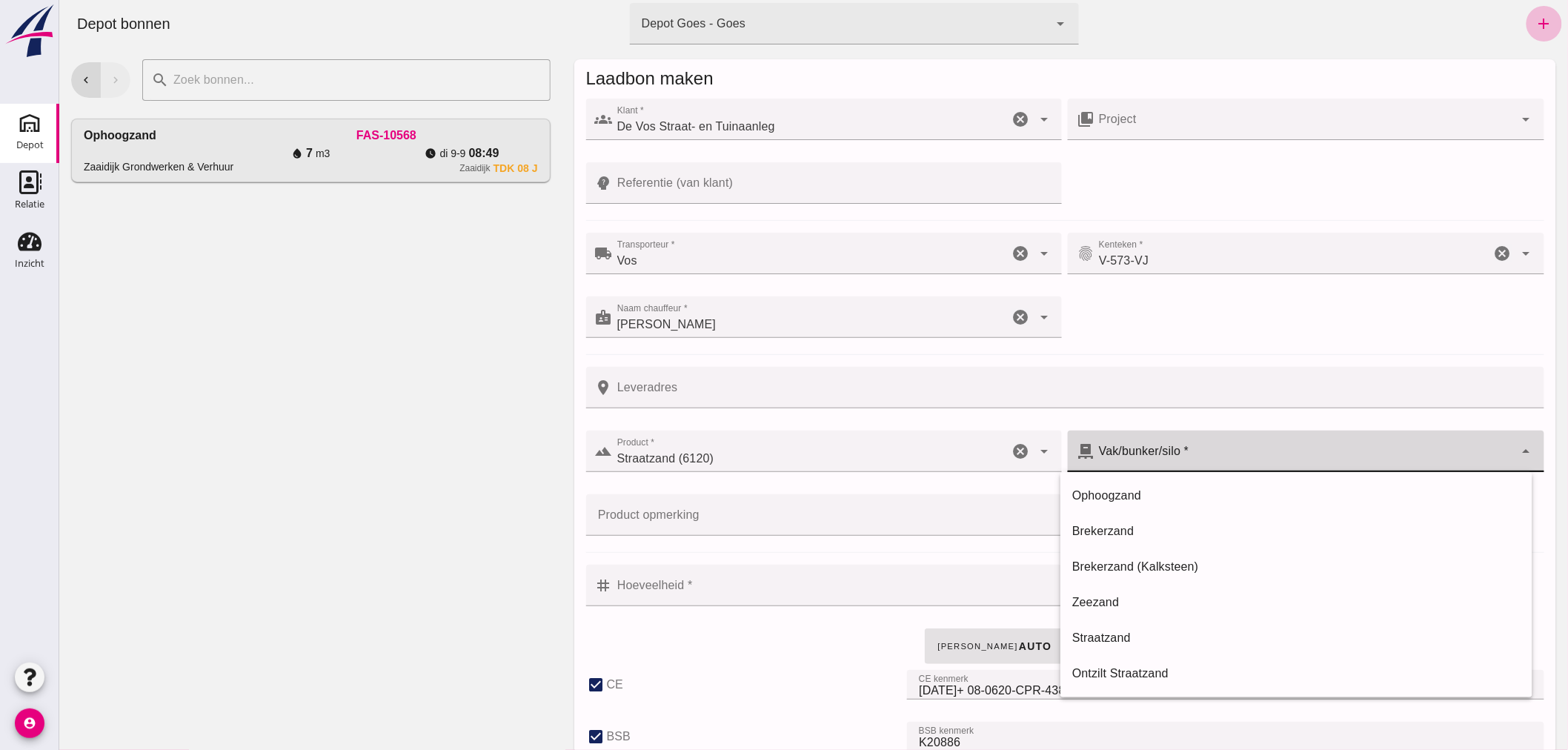
click at [1189, 456] on div at bounding box center [1304, 451] width 420 height 42
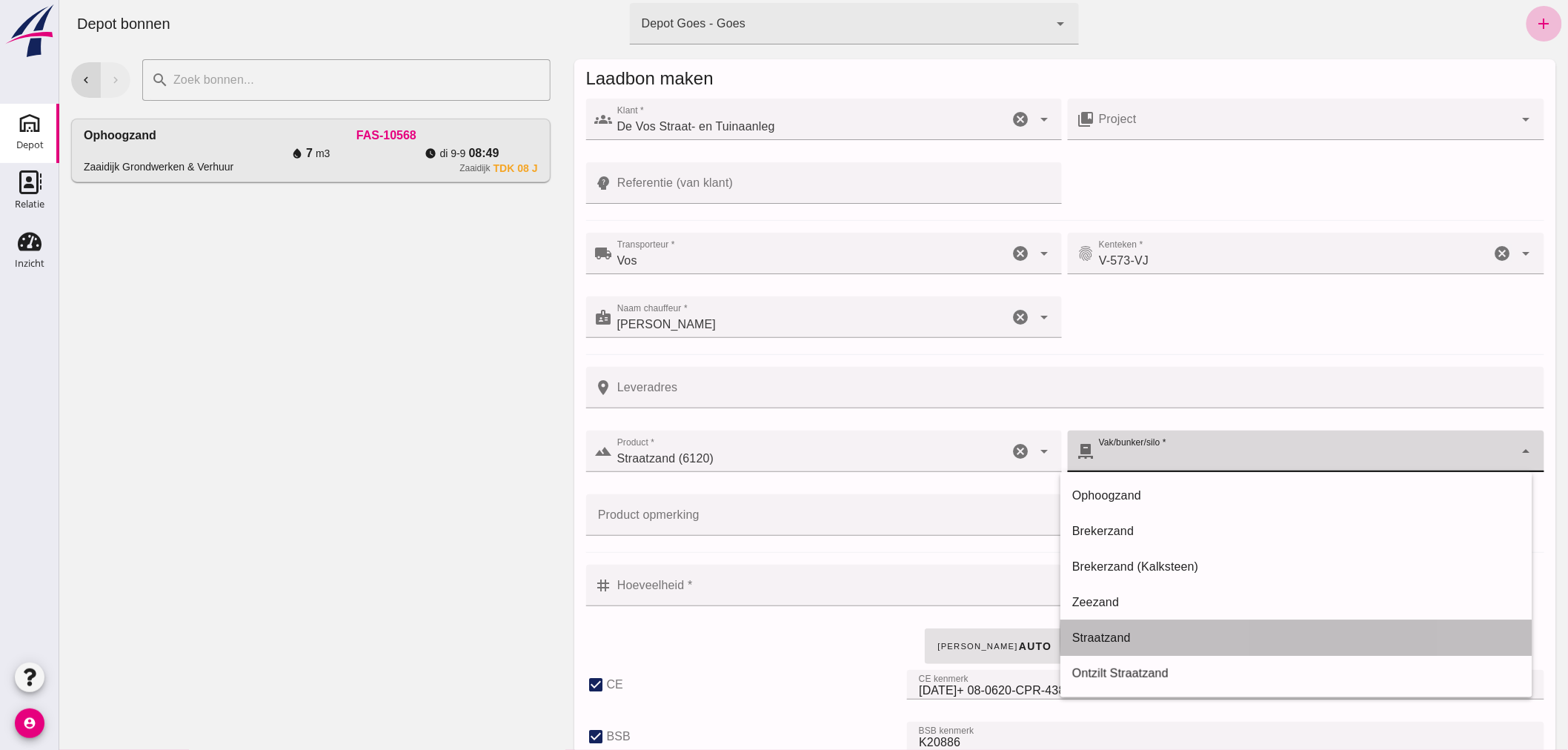
click at [1109, 631] on div "Straatzand" at bounding box center [1296, 638] width 449 height 18
type input "303"
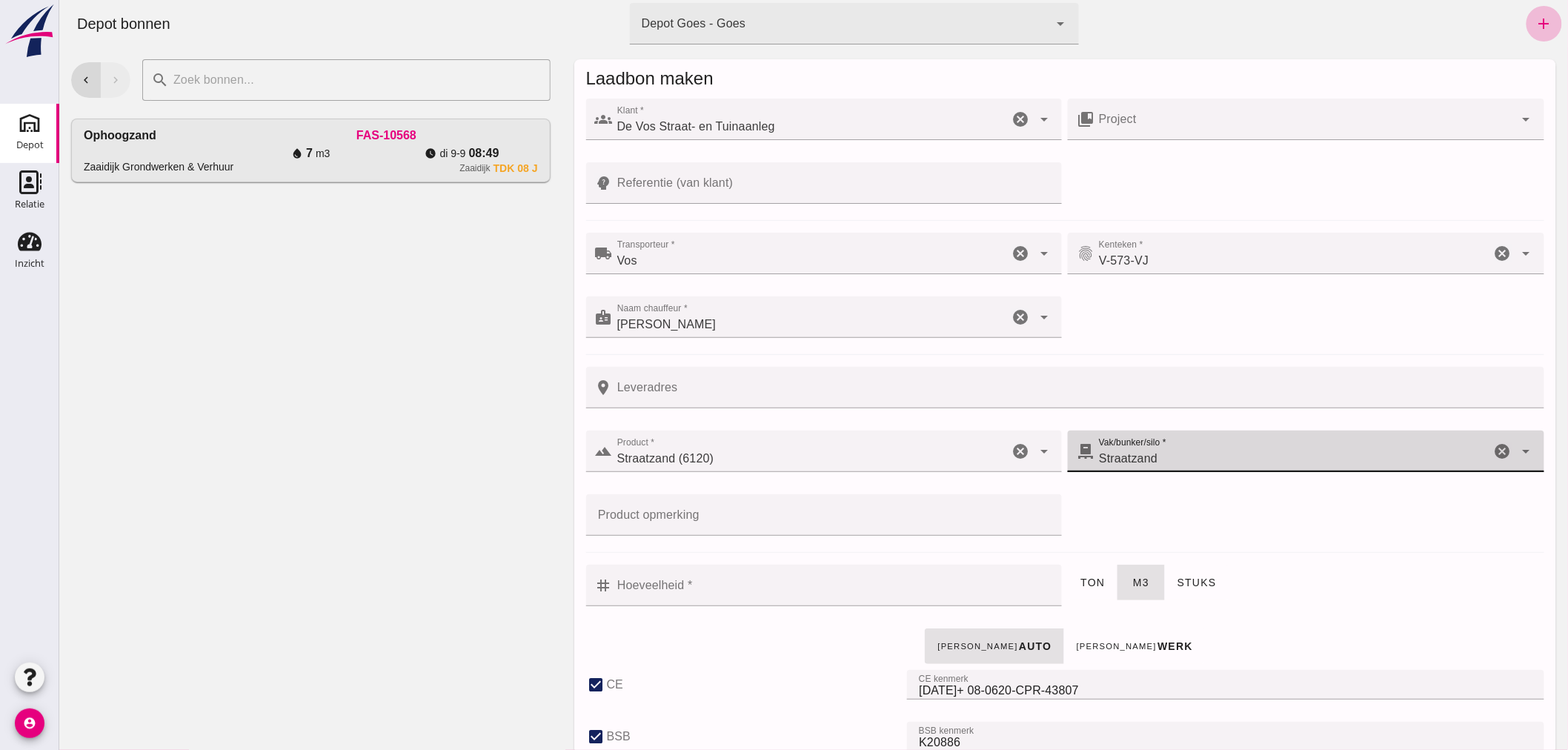
click at [753, 586] on input "Hoeveelheid *" at bounding box center [832, 586] width 441 height 42
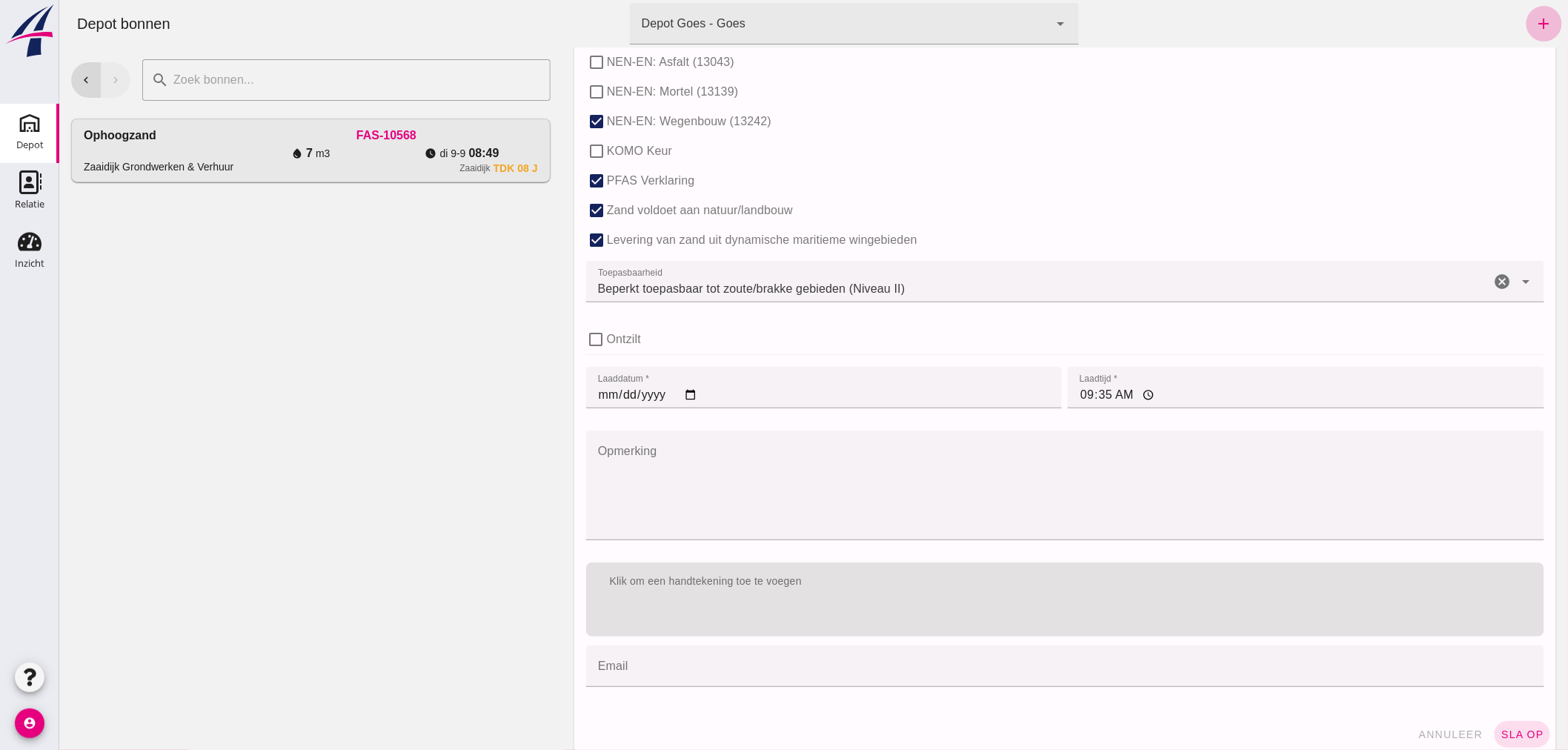
scroll to position [911, 0]
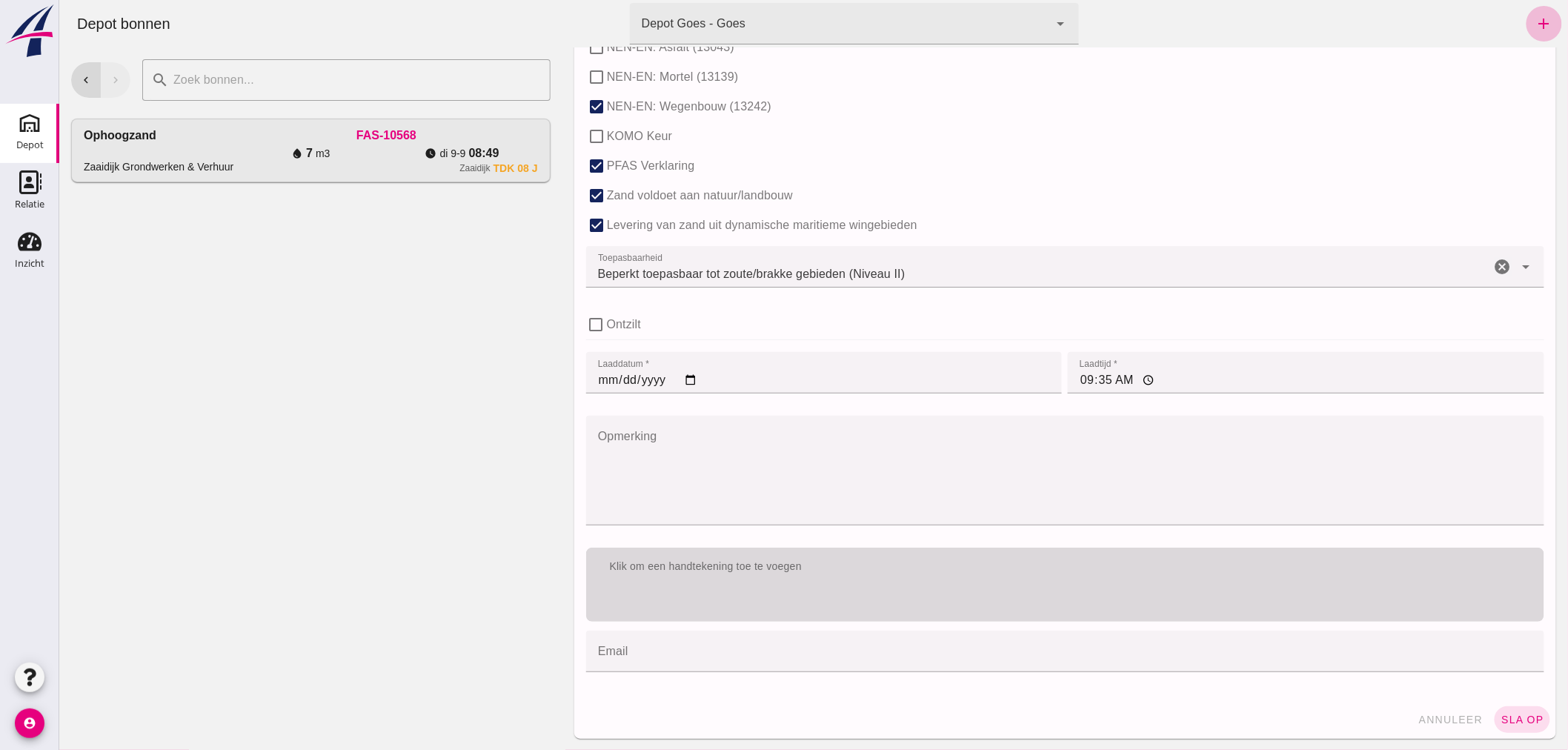
type input "1"
click at [829, 580] on div "Klik om een handtekening toe te voegen" at bounding box center [1064, 567] width 958 height 39
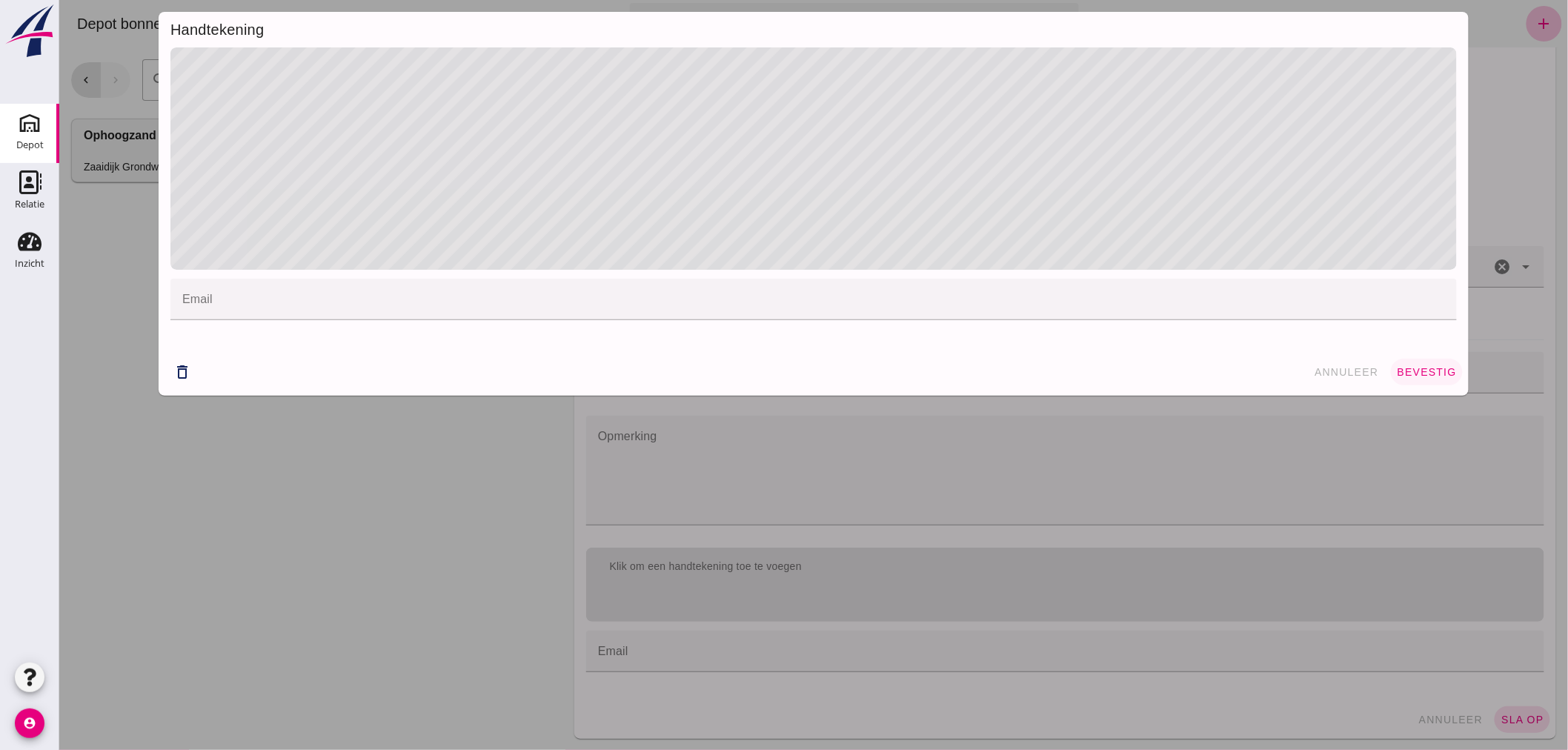
click at [1426, 369] on span "bevestig" at bounding box center [1425, 372] width 60 height 11
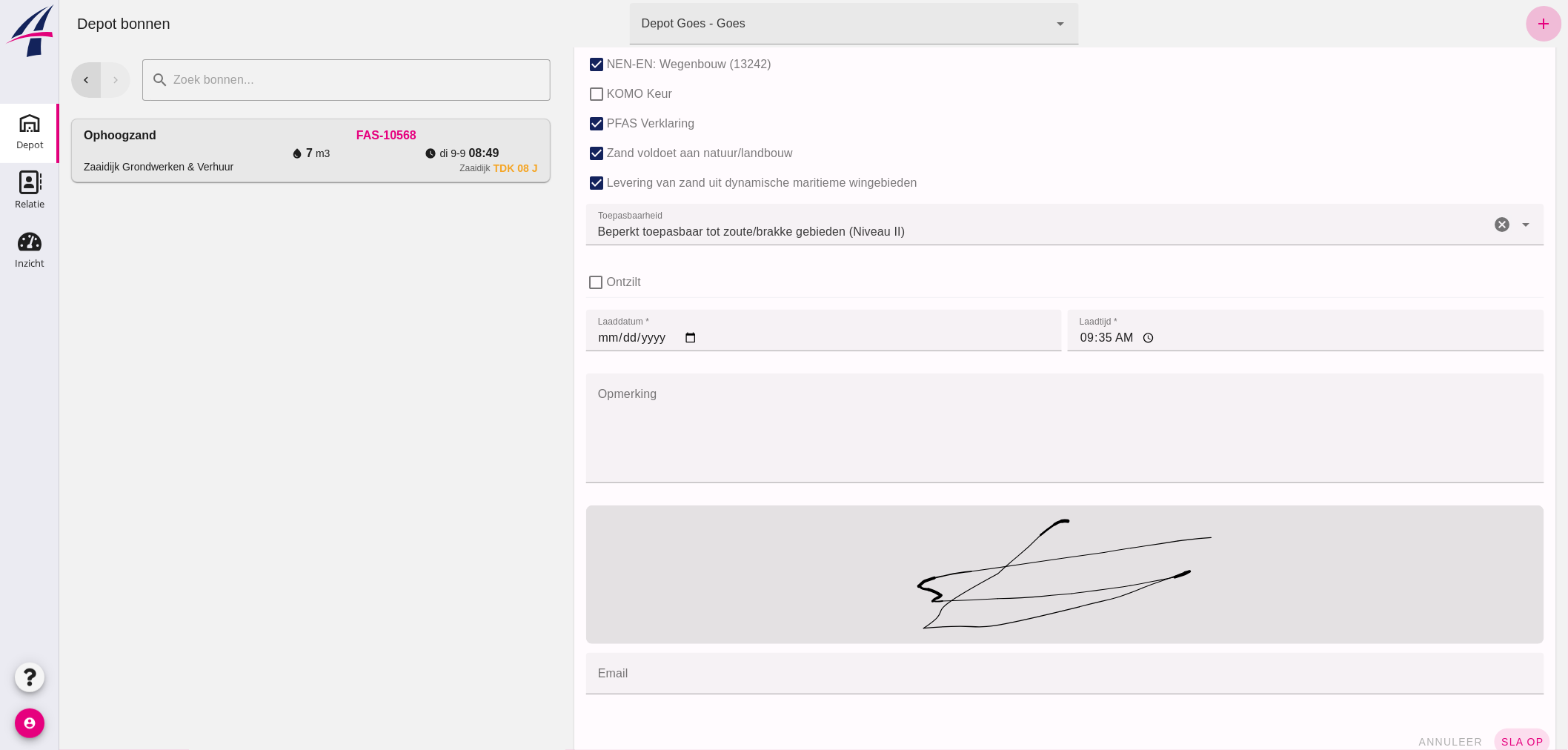
scroll to position [975, 0]
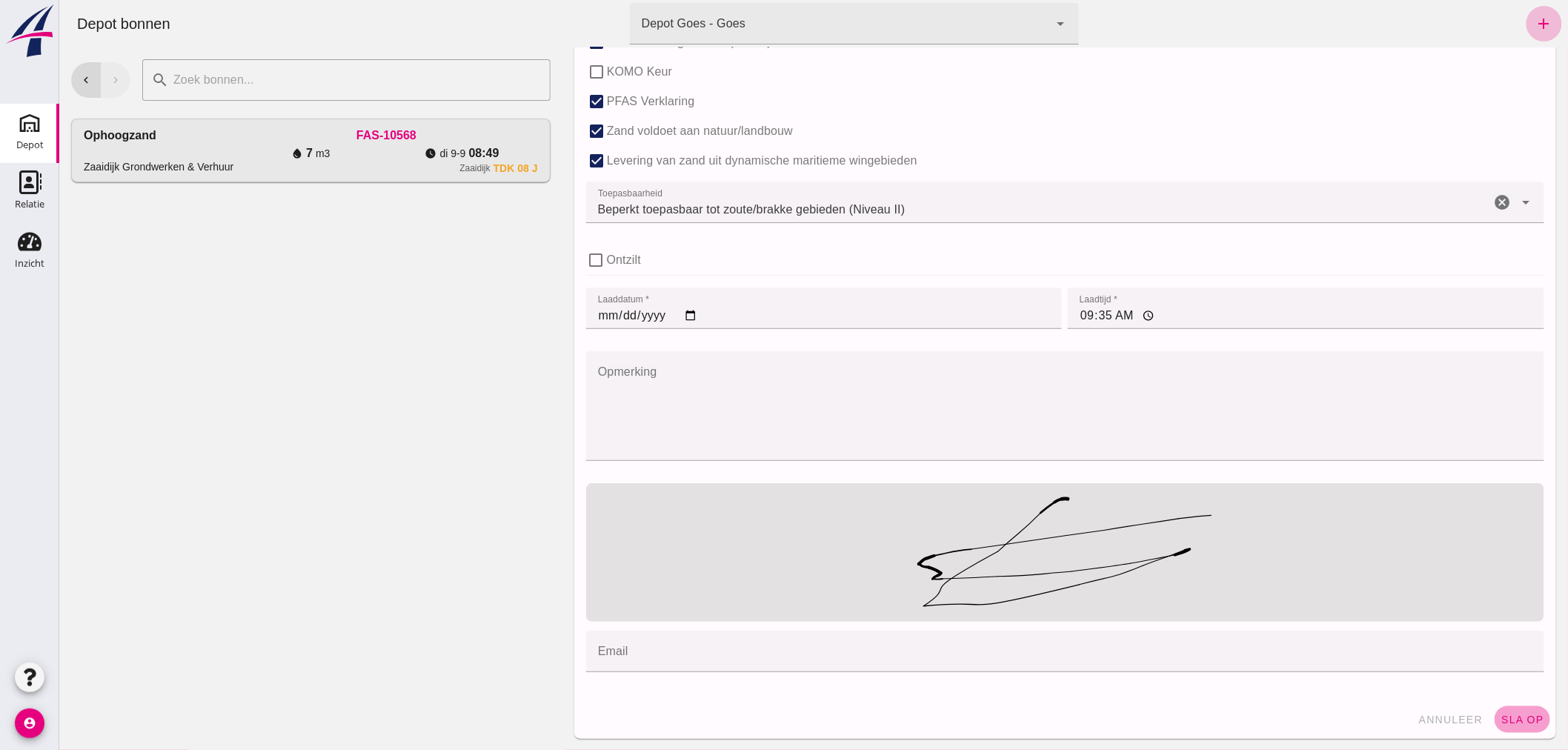
click at [1527, 714] on span "sla op" at bounding box center [1521, 720] width 43 height 11
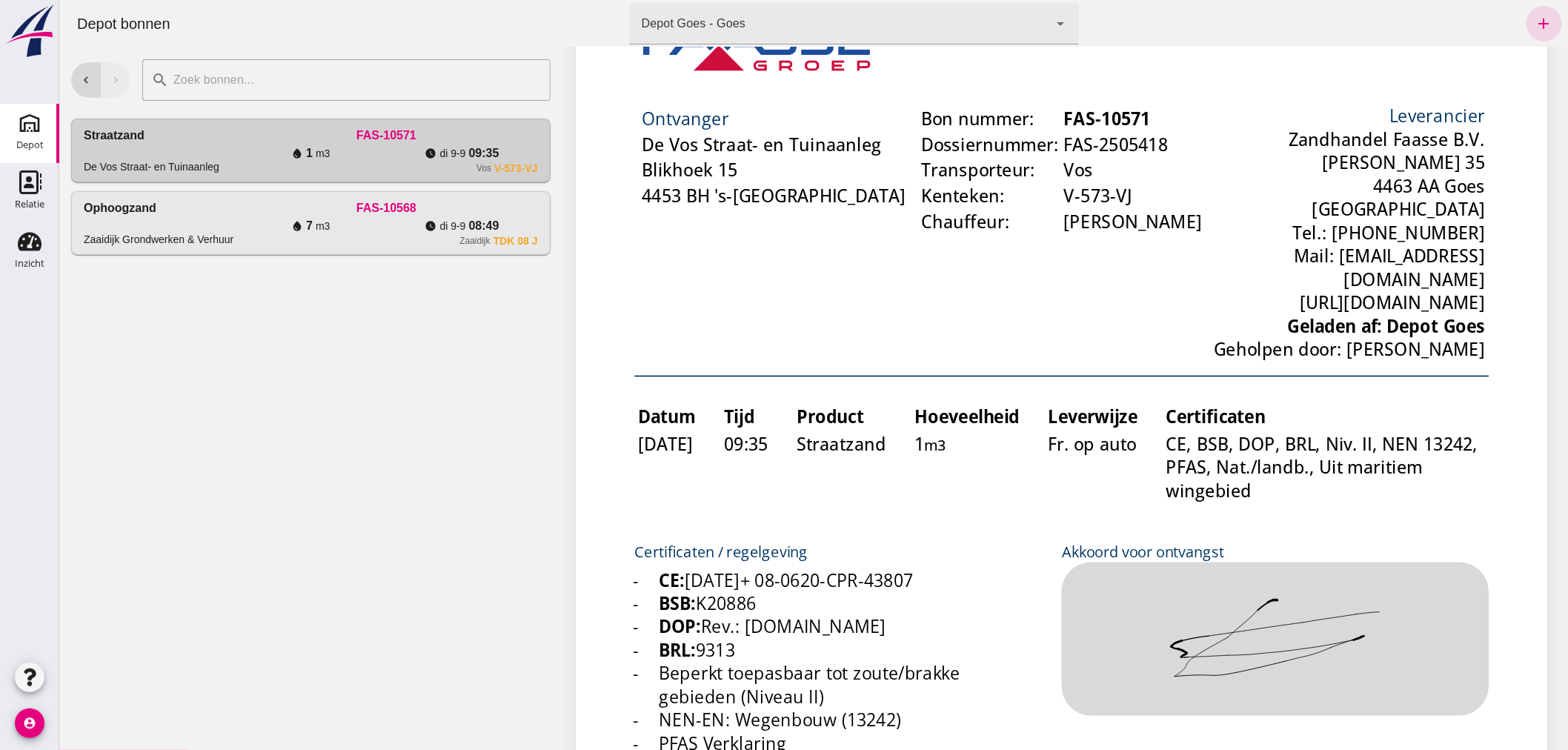
scroll to position [0, 0]
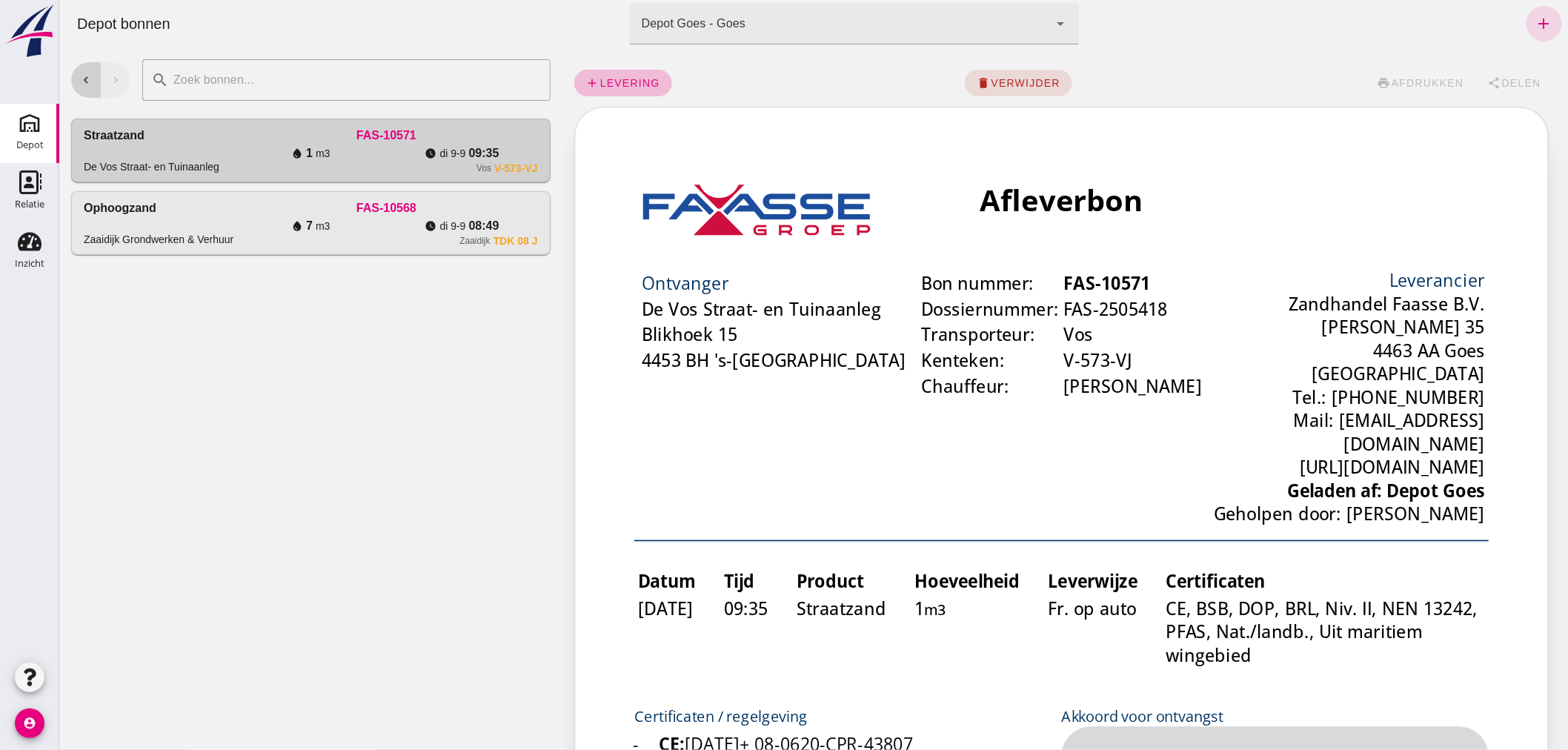
click at [81, 73] on icon "chevron_left" at bounding box center [85, 80] width 13 height 13
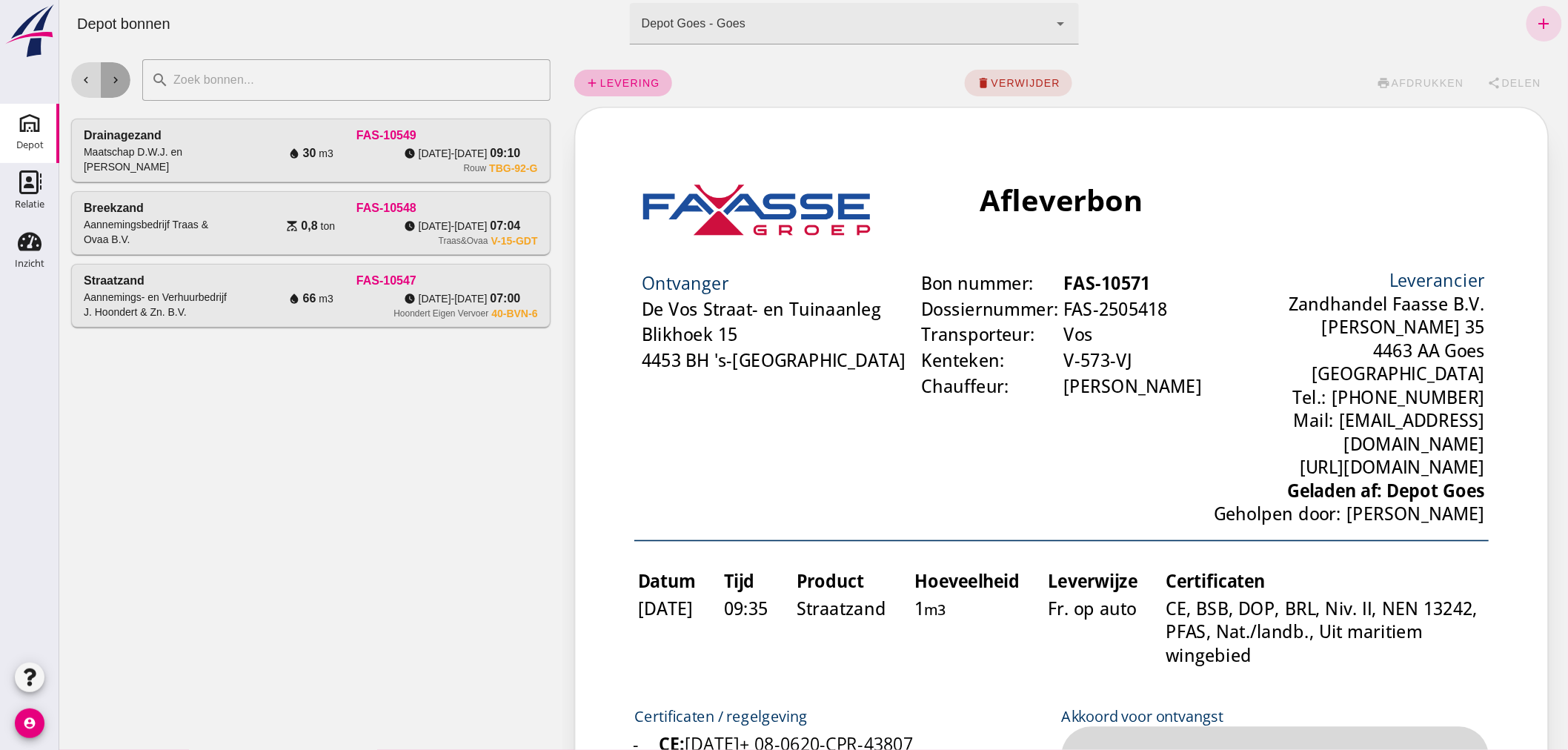
click at [116, 80] on icon "chevron_right" at bounding box center [115, 80] width 13 height 13
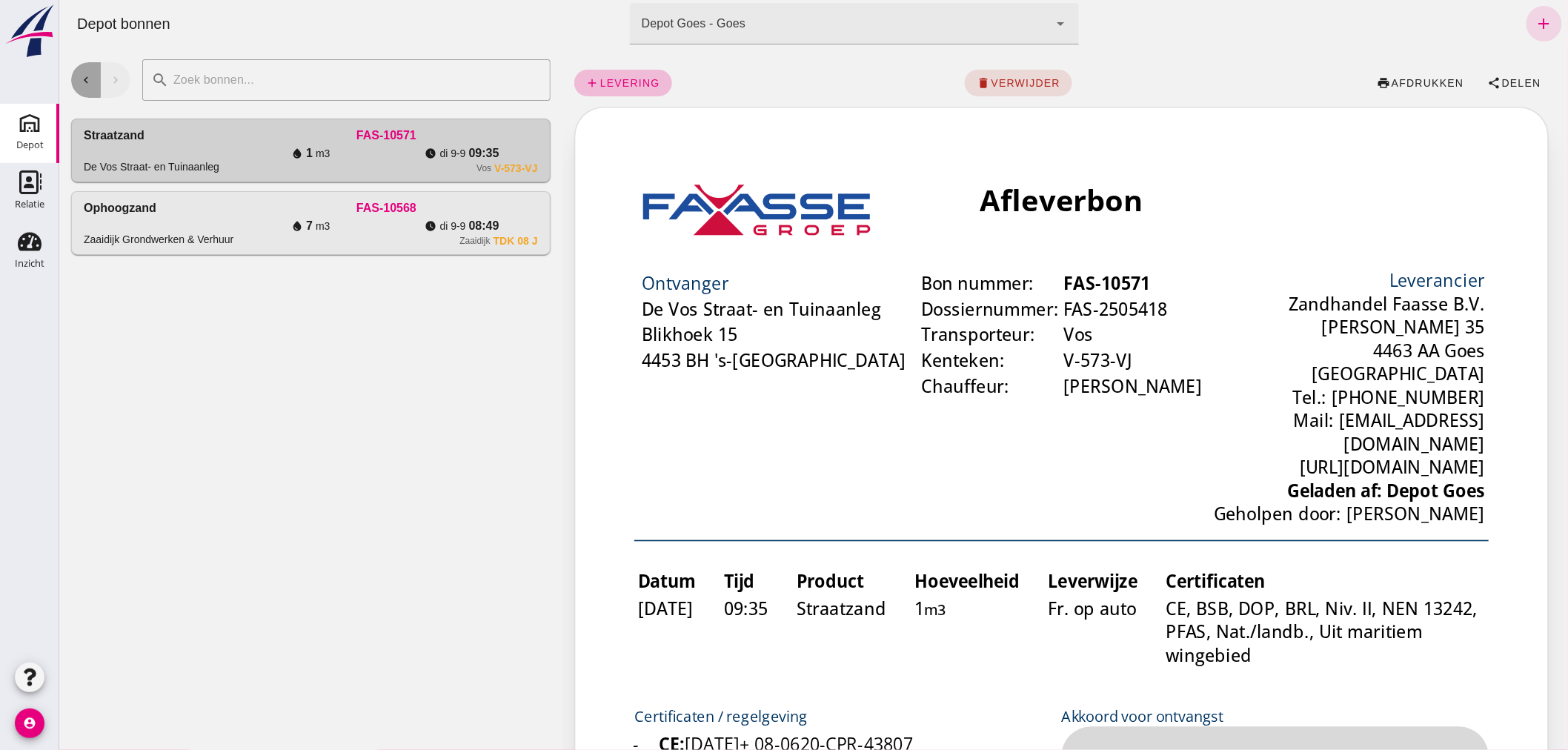
click at [84, 75] on icon "chevron_left" at bounding box center [85, 80] width 13 height 13
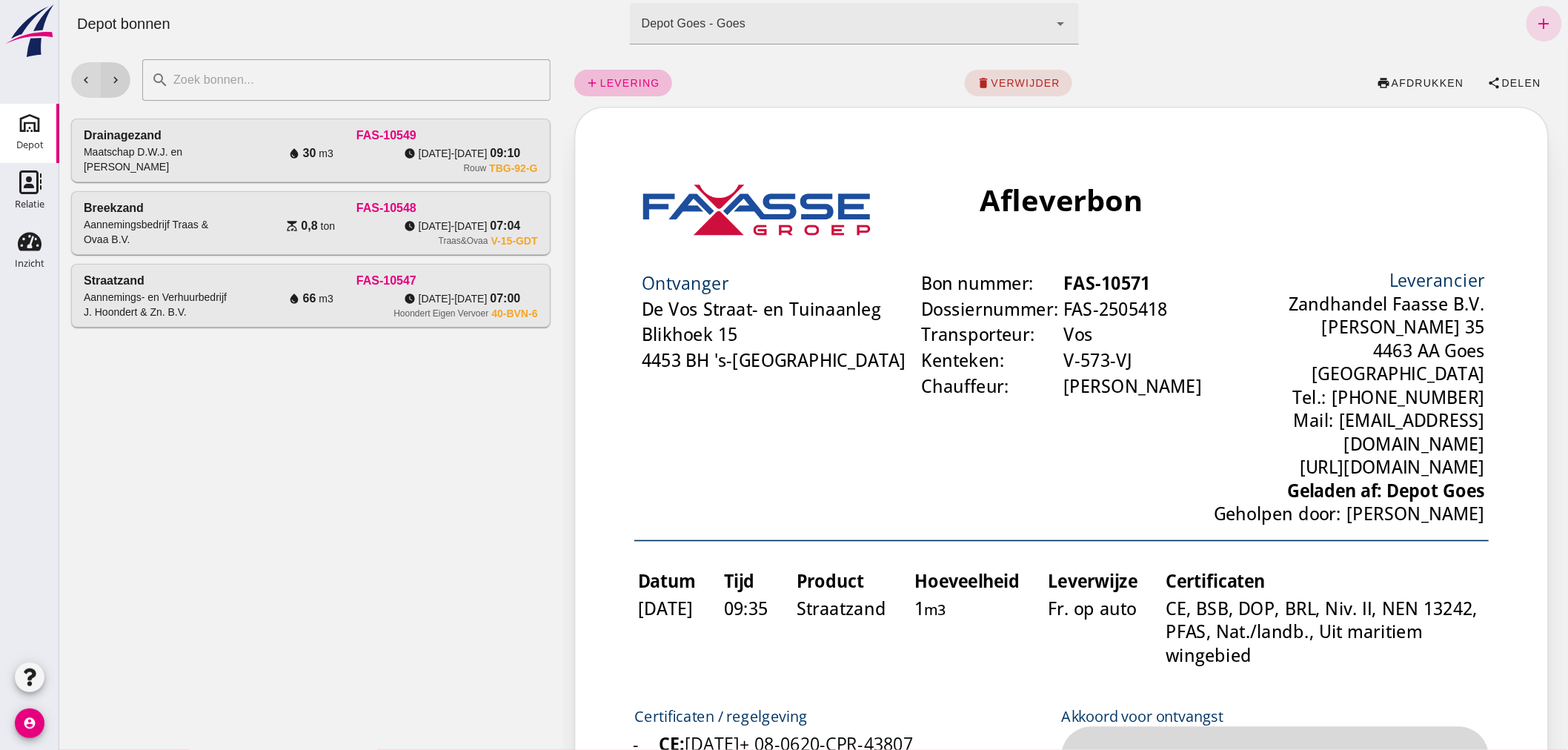
drag, startPoint x: 107, startPoint y: 208, endPoint x: 113, endPoint y: 79, distance: 129.1
click at [113, 79] on icon "chevron_right" at bounding box center [115, 80] width 13 height 13
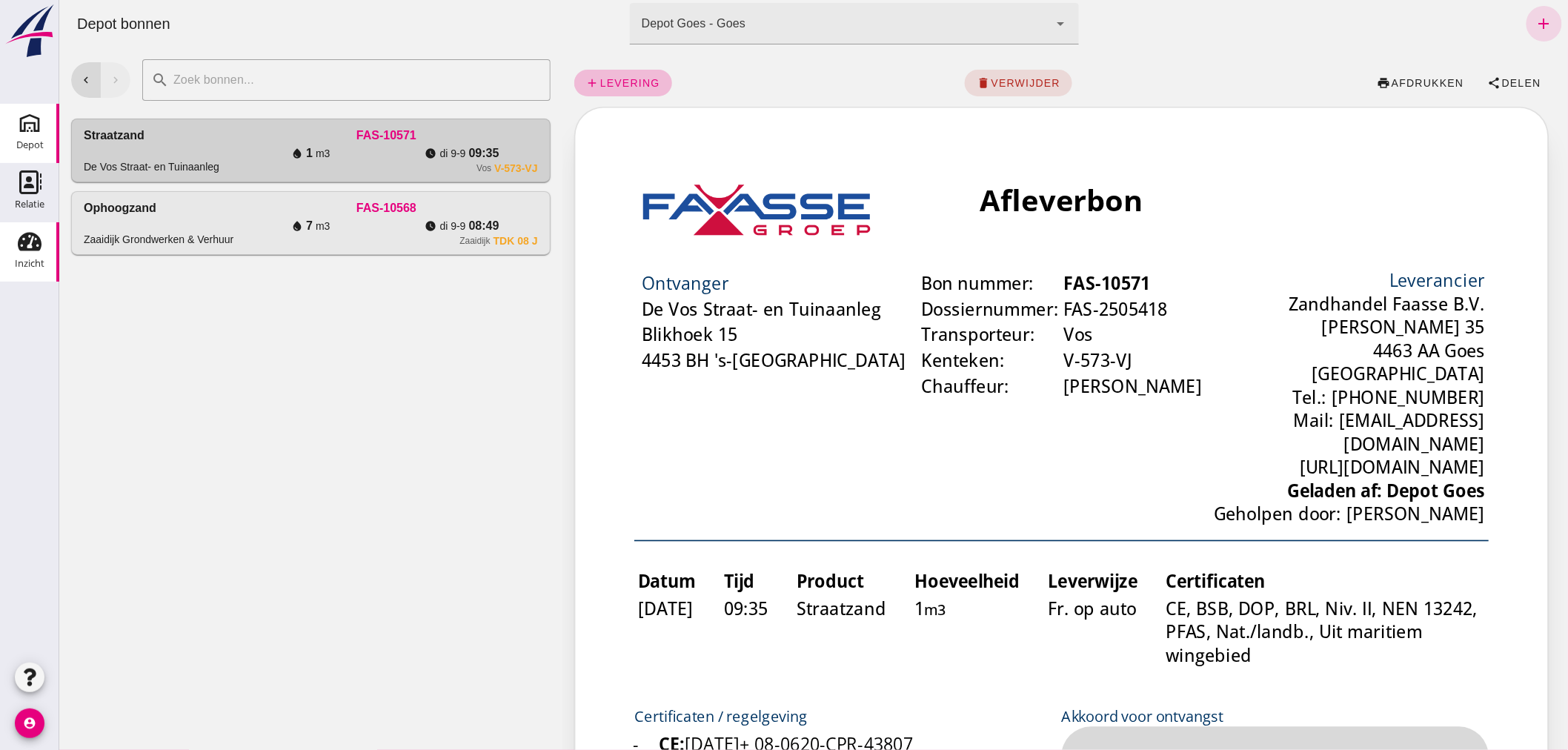
click at [21, 246] on icon "Inzicht" at bounding box center [30, 241] width 24 height 24
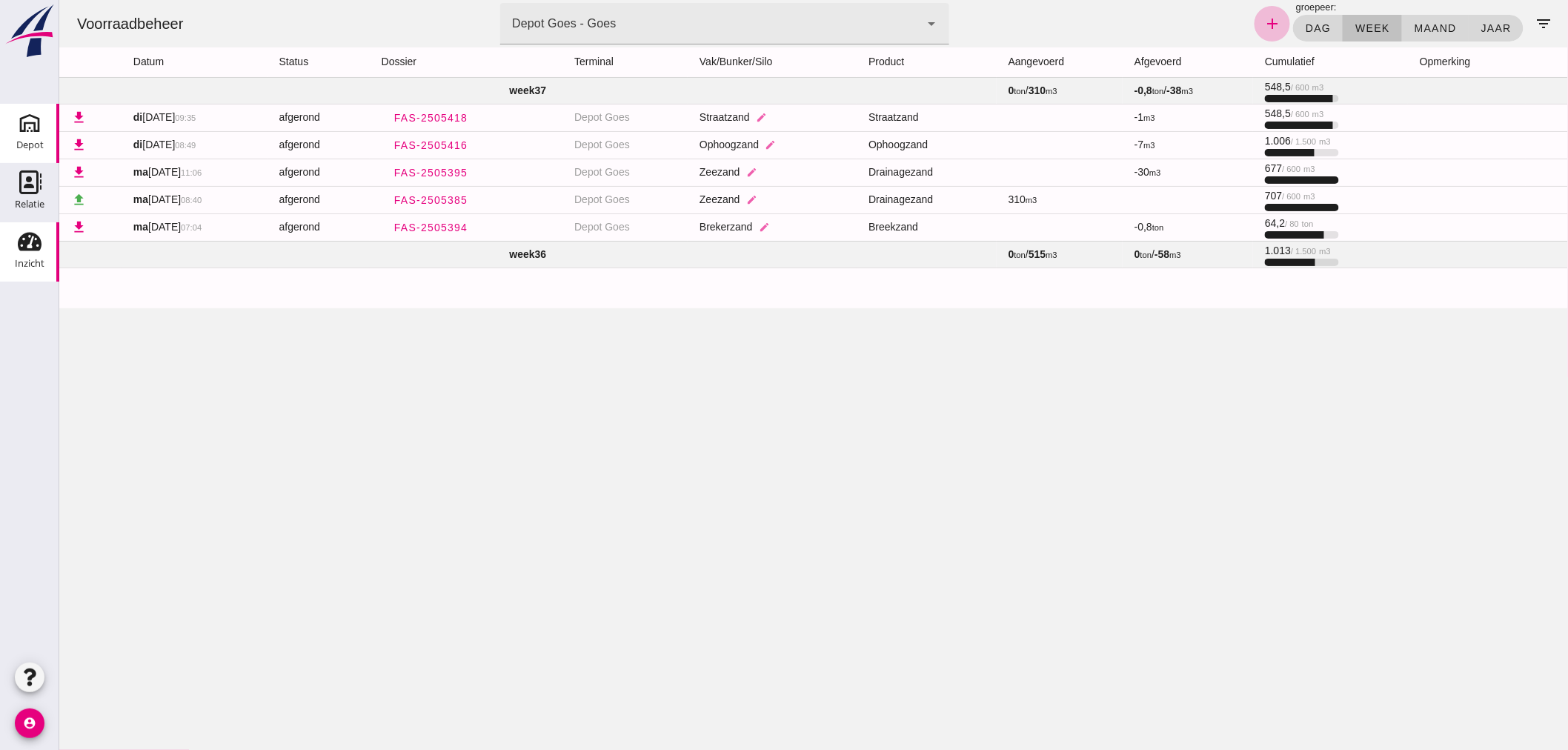
click at [28, 126] on icon "Depot" at bounding box center [30, 123] width 24 height 24
